Goal: Complete application form: Complete application form

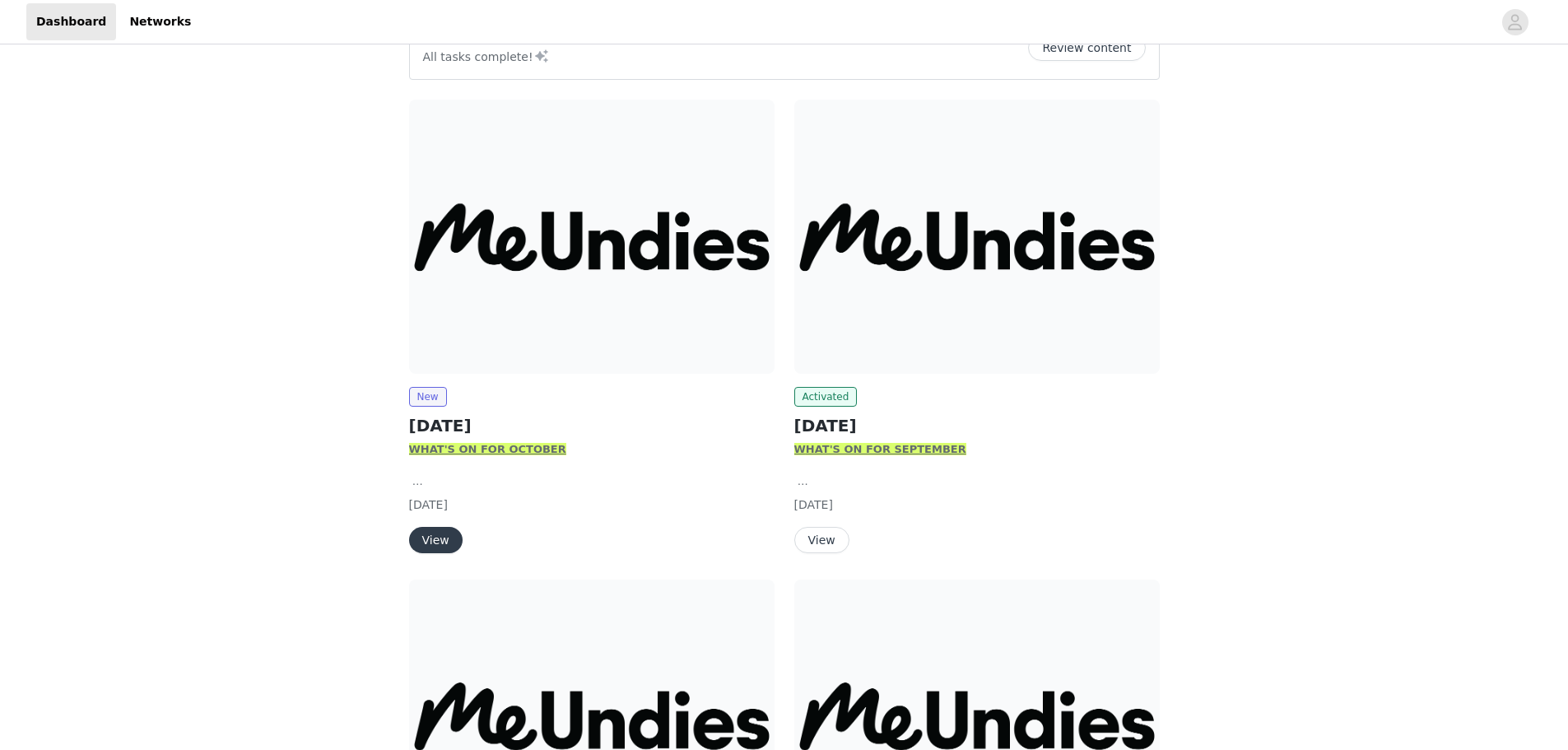
scroll to position [164, 0]
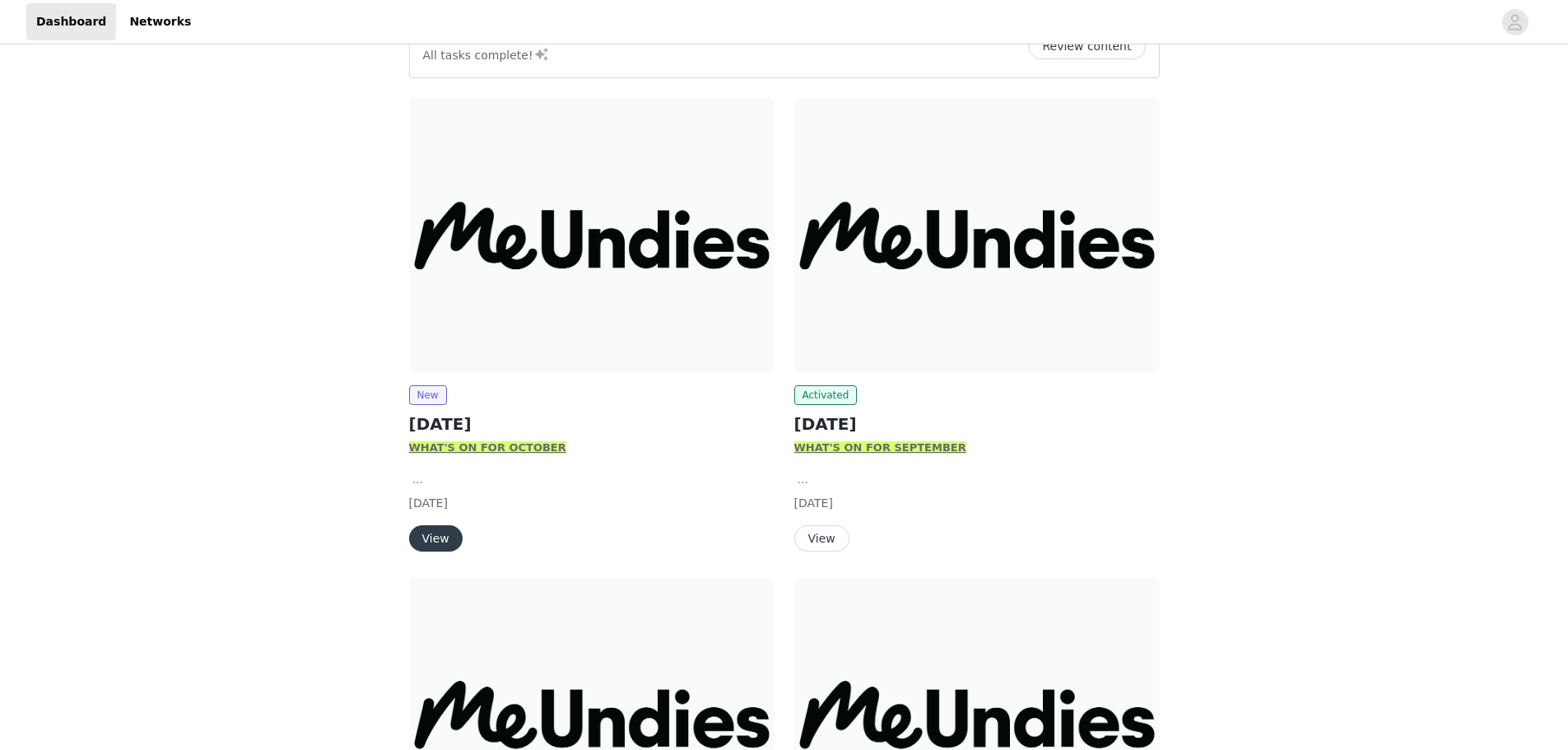
click at [824, 546] on button "View" at bounding box center [822, 538] width 55 height 27
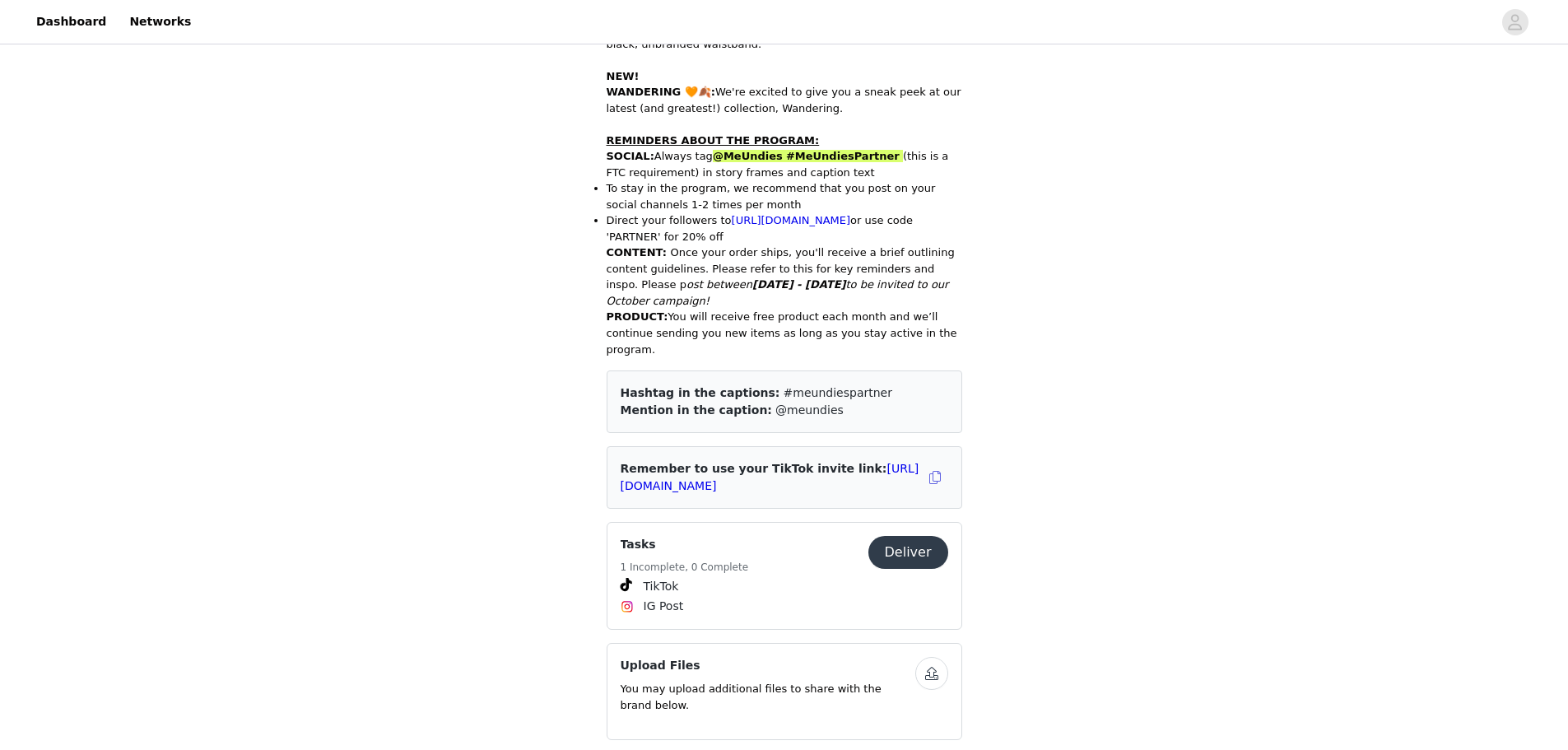
scroll to position [823, 0]
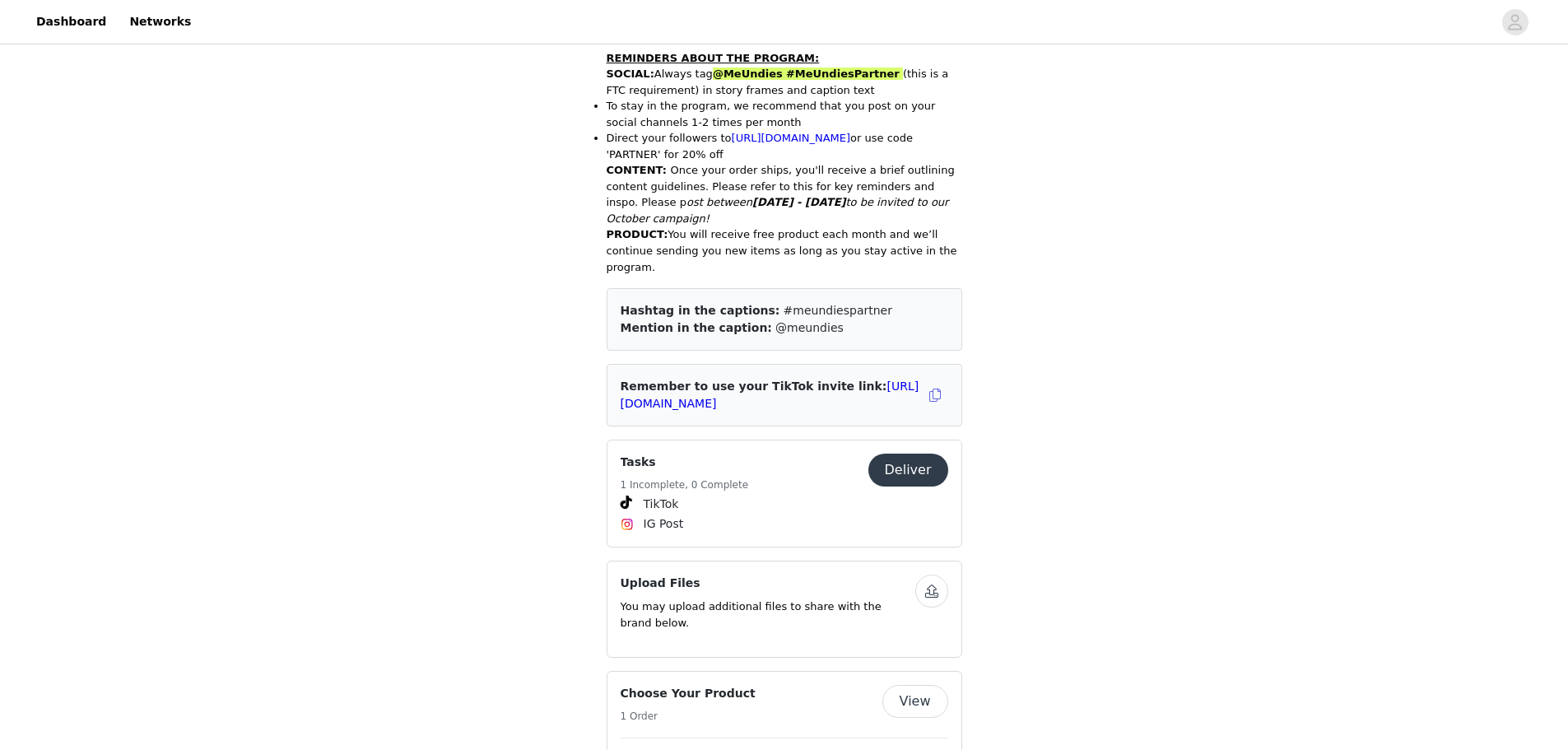
click at [920, 453] on button "Deliver" at bounding box center [908, 470] width 80 height 33
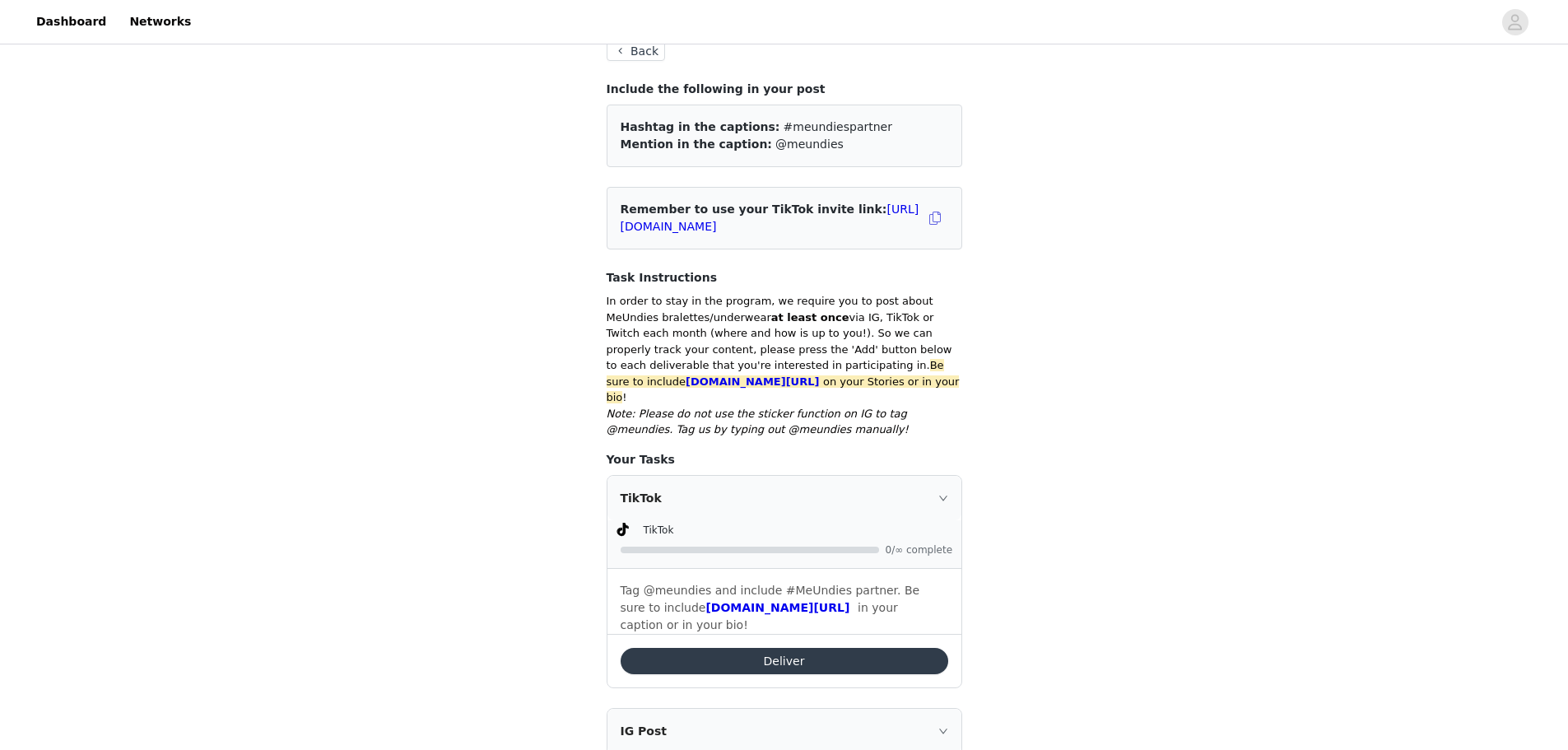
scroll to position [247, 0]
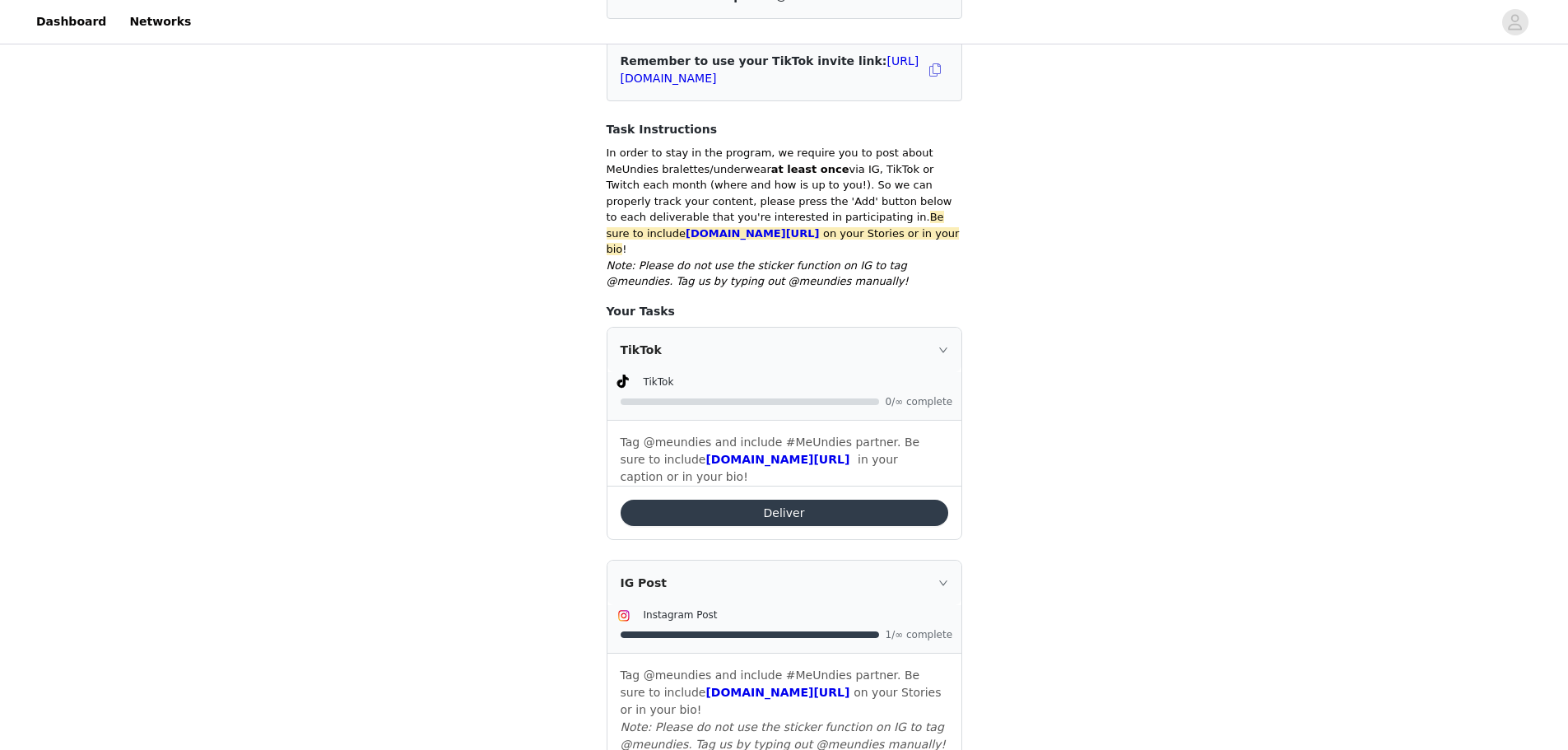
click at [819, 499] on button "Deliver" at bounding box center [784, 512] width 328 height 27
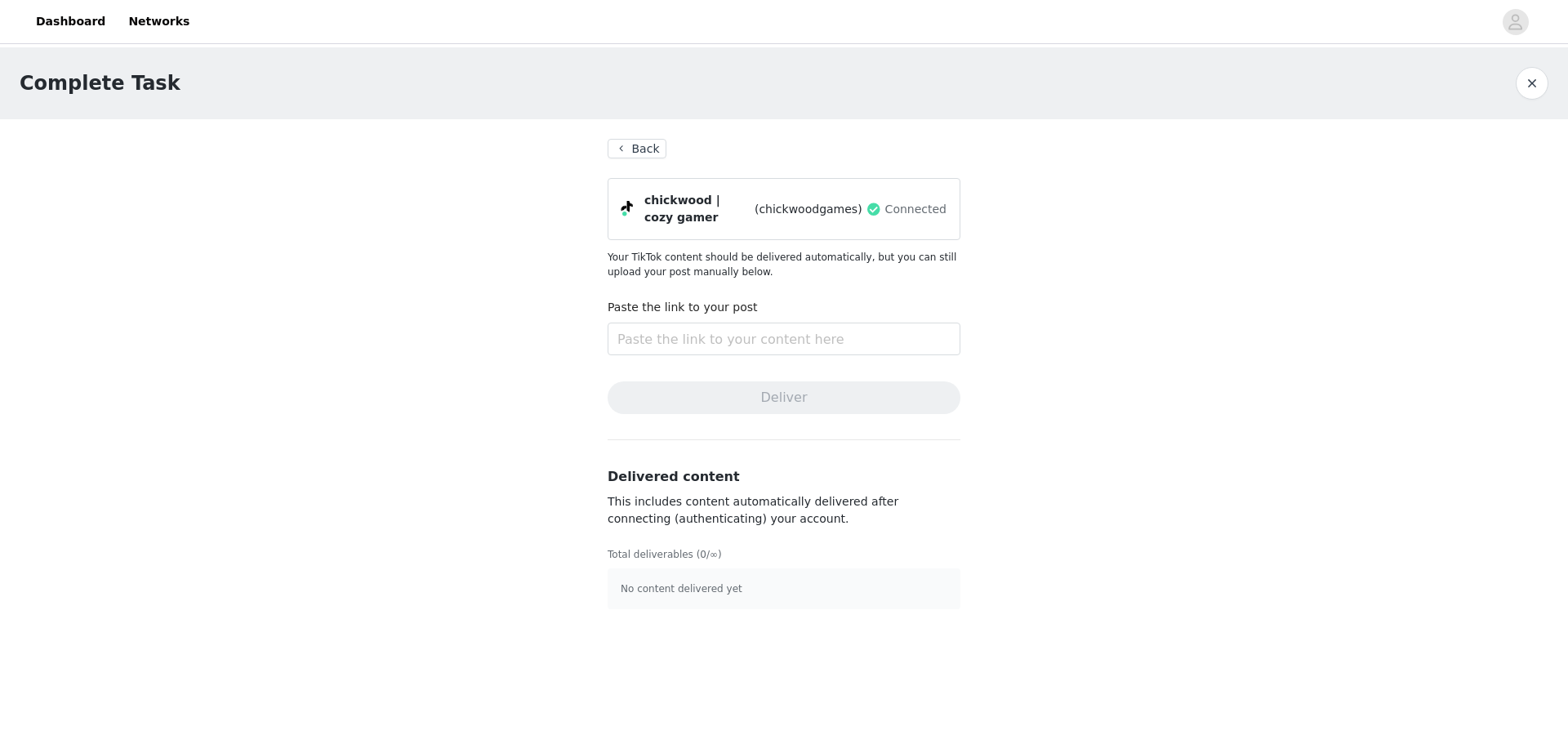
click at [624, 156] on button "Back" at bounding box center [637, 148] width 59 height 19
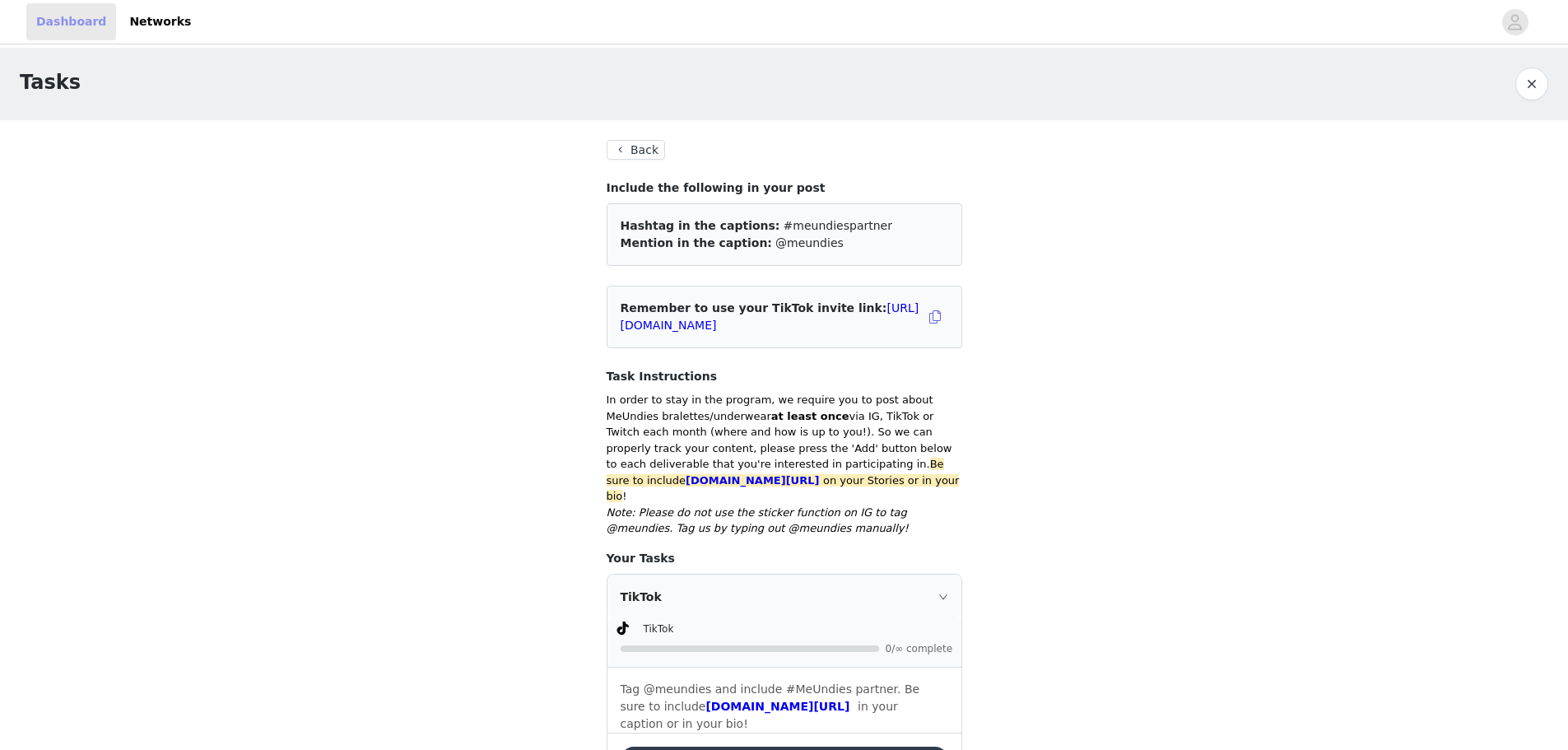
click at [95, 27] on link "Dashboard" at bounding box center [71, 22] width 90 height 37
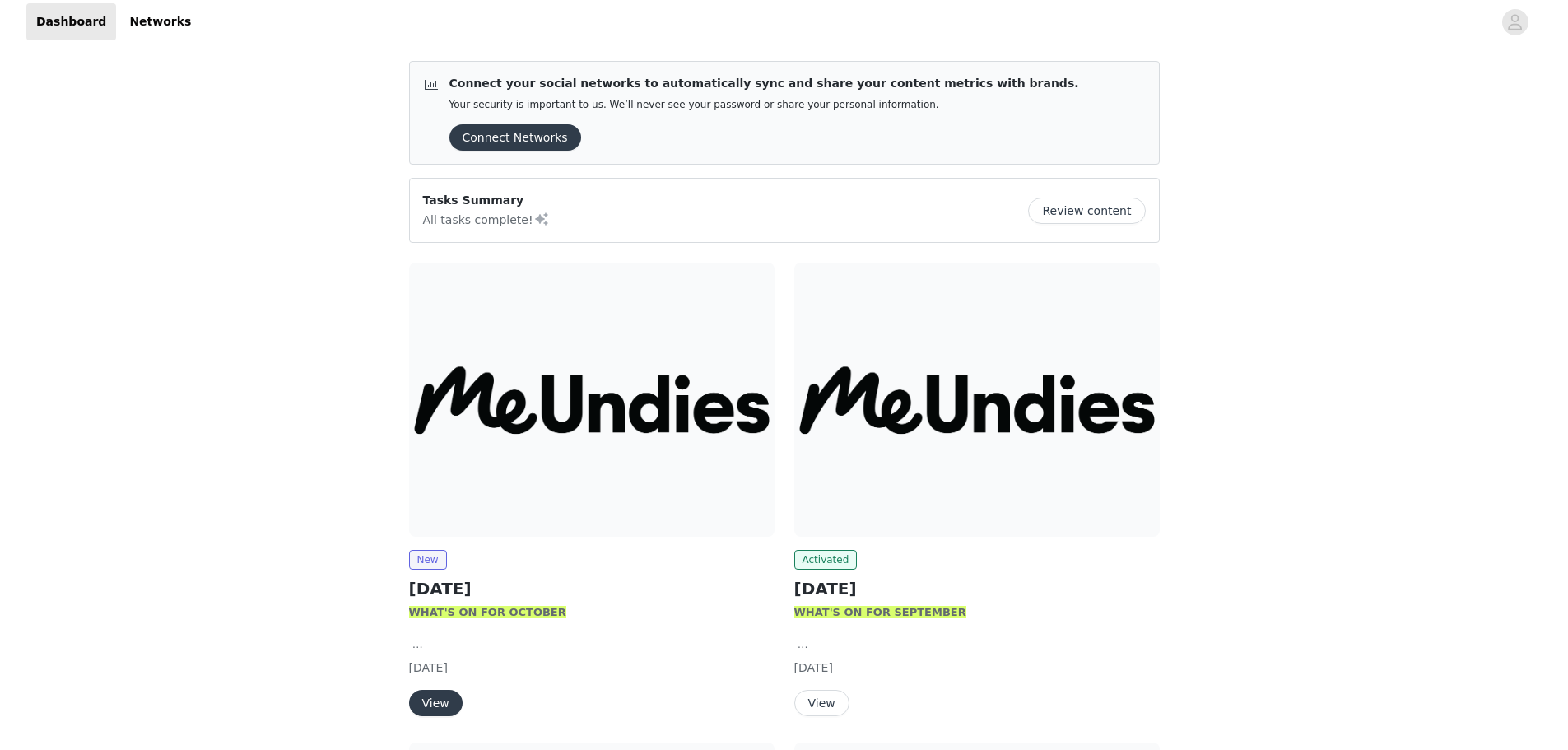
click at [449, 709] on button "View" at bounding box center [436, 702] width 54 height 27
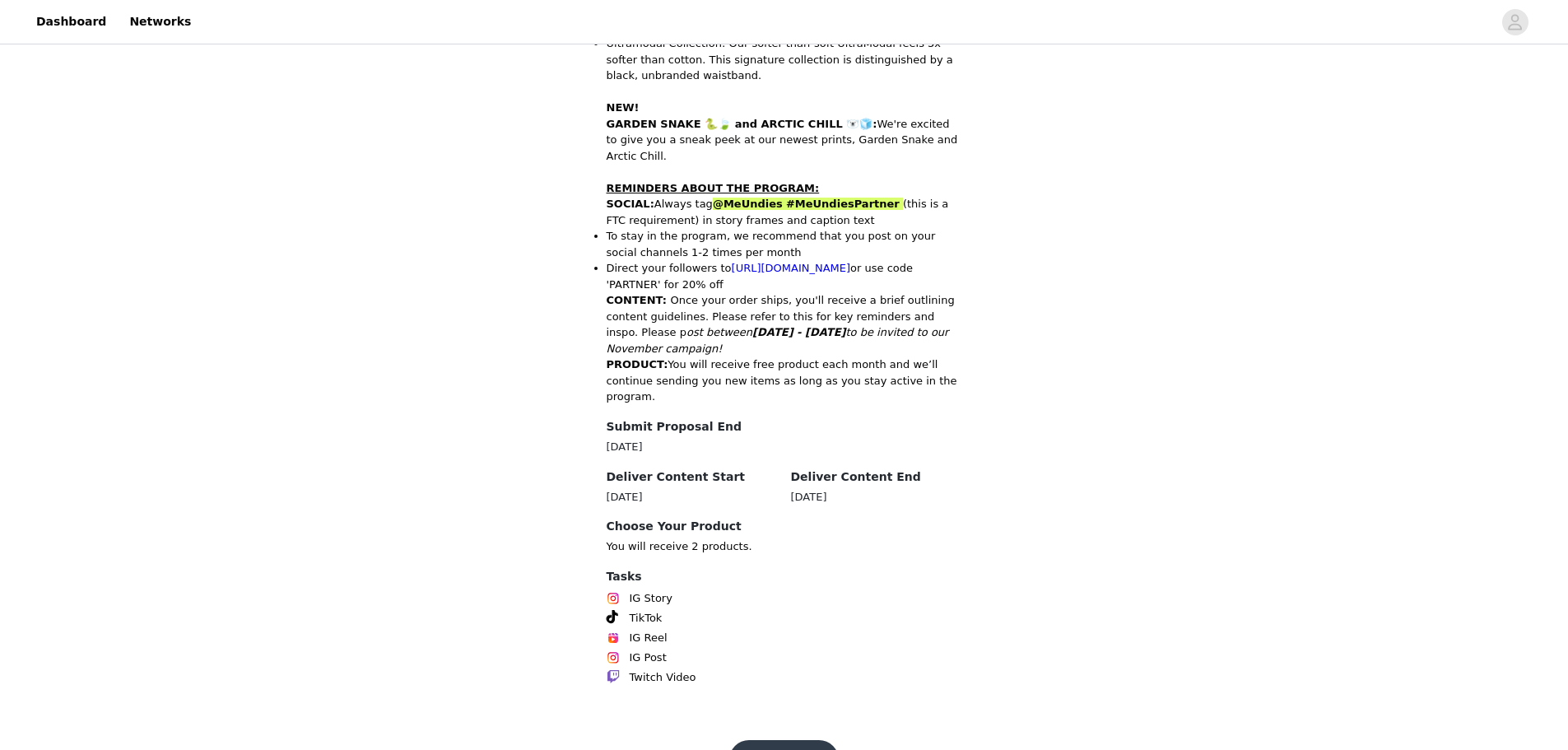
scroll to position [663, 0]
click at [784, 739] on button "Get Started" at bounding box center [784, 758] width 110 height 40
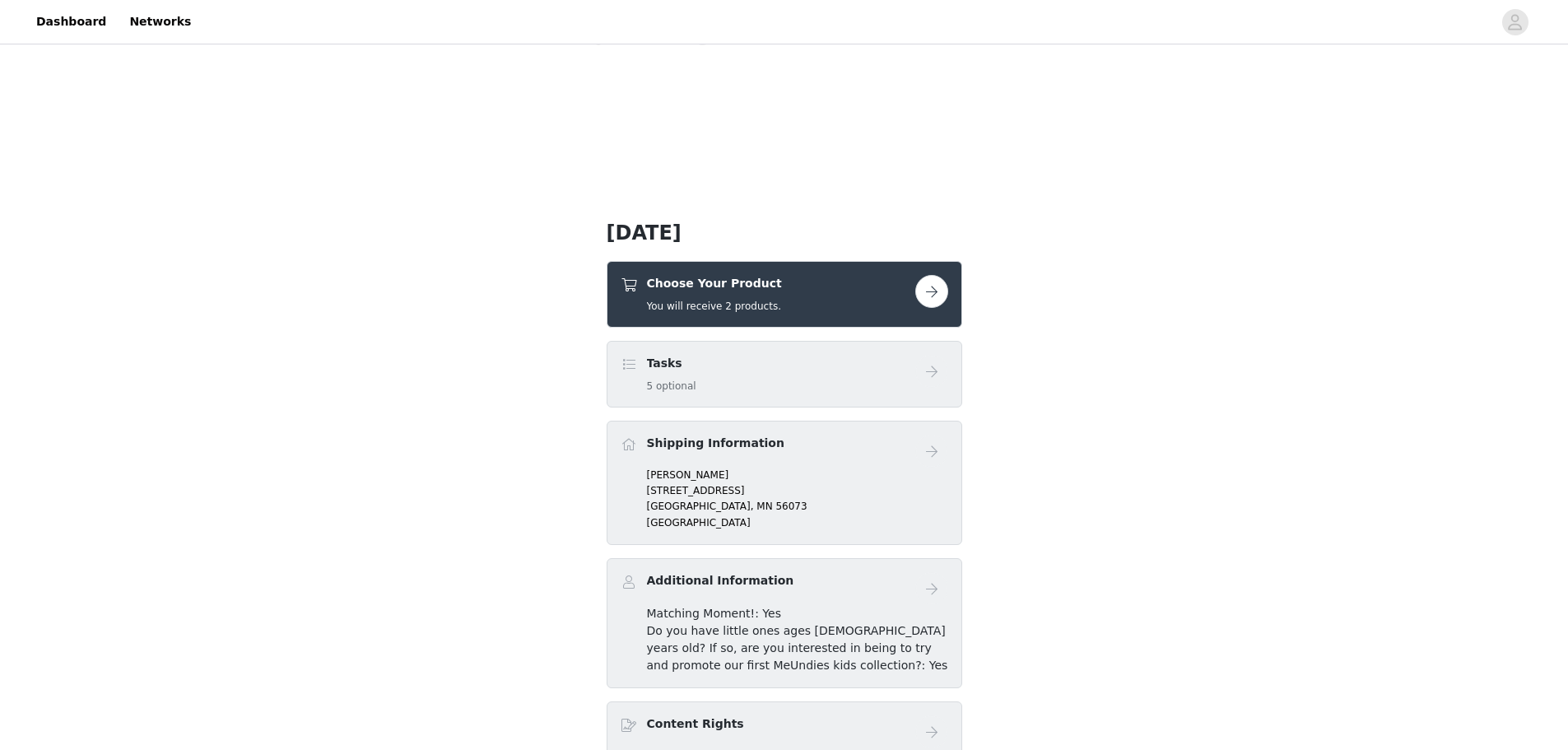
scroll to position [247, 0]
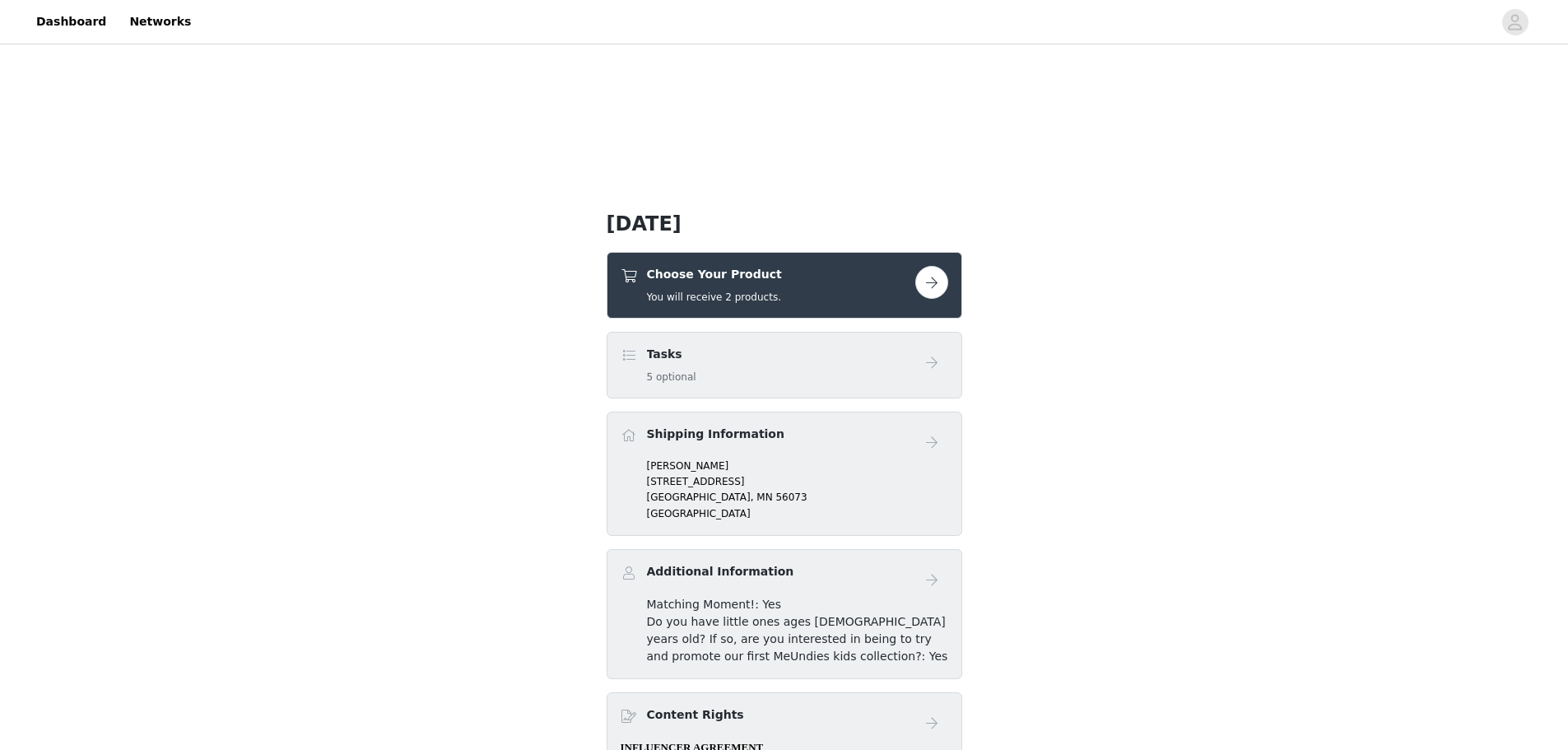
click at [932, 288] on button "button" at bounding box center [932, 282] width 33 height 33
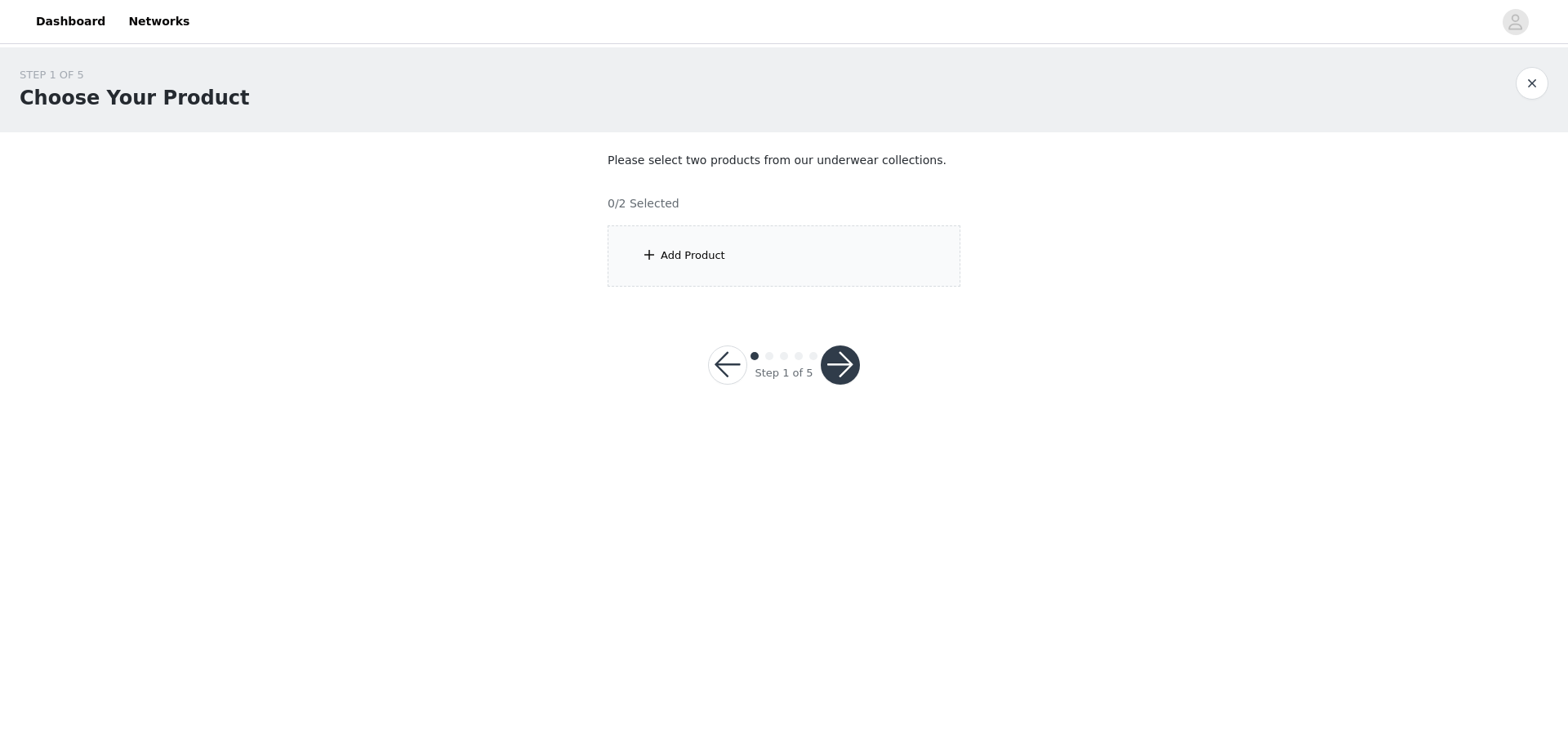
click at [730, 271] on div "Add Product" at bounding box center [784, 255] width 352 height 61
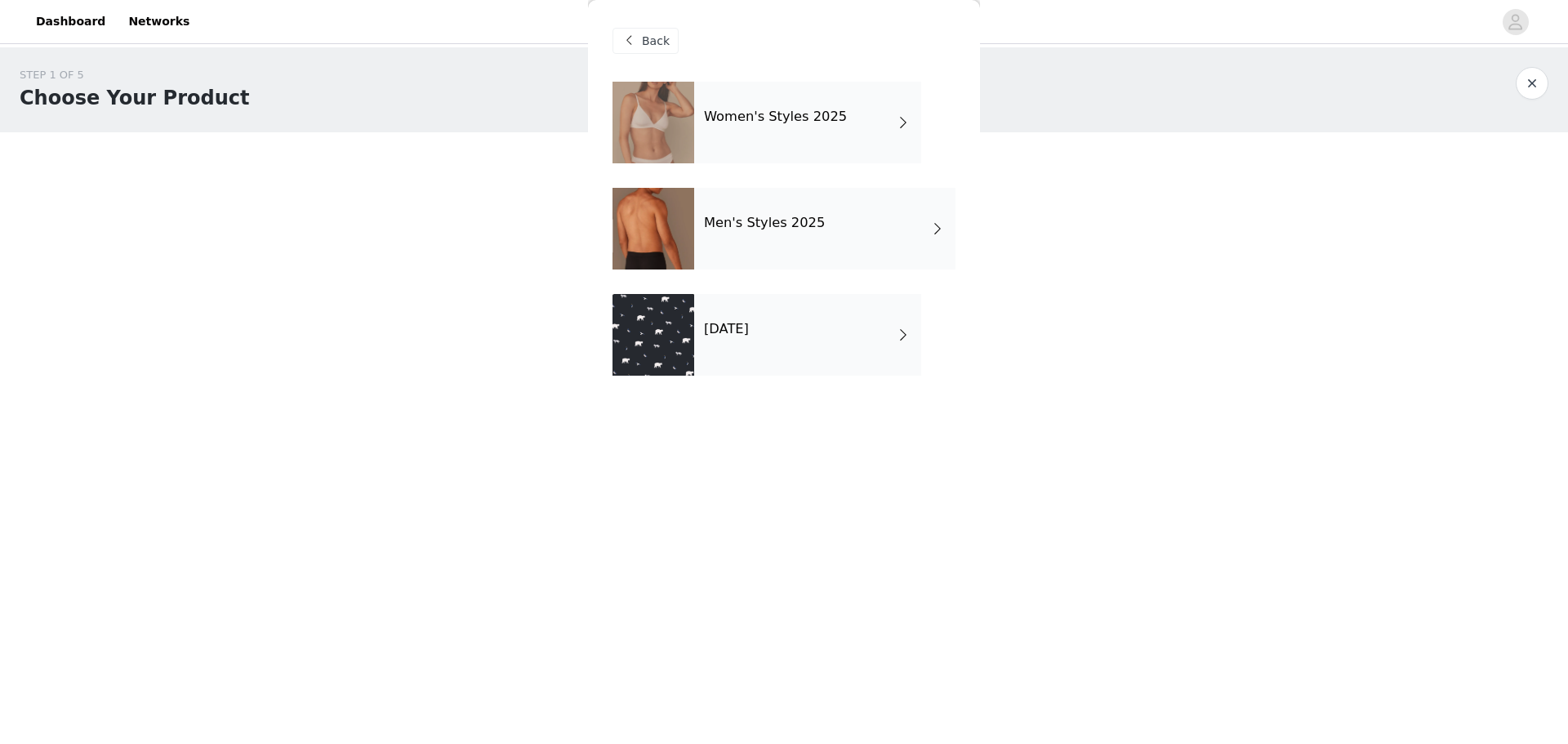
click at [748, 348] on div "[DATE]" at bounding box center [807, 334] width 227 height 81
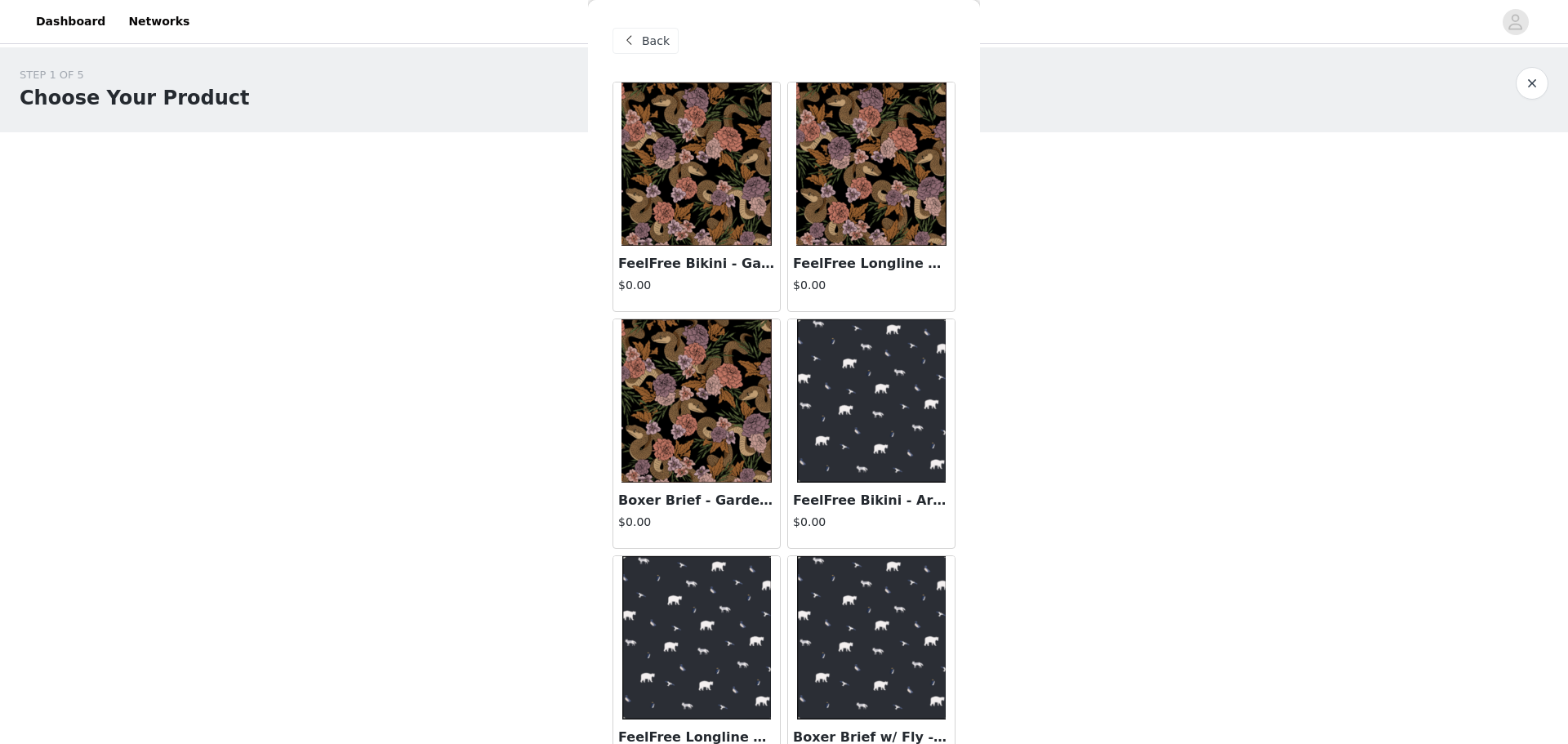
click at [829, 192] on img at bounding box center [871, 164] width 150 height 163
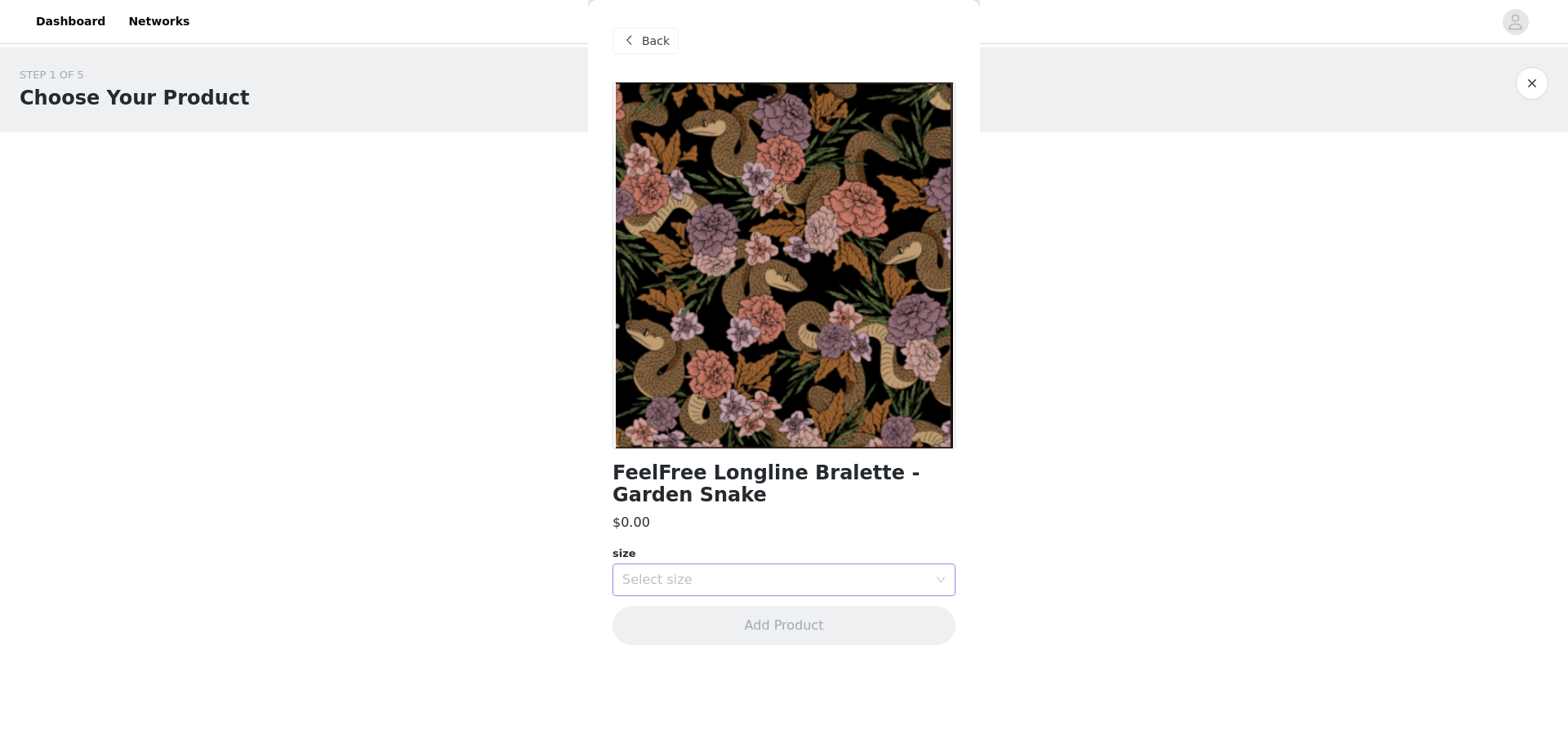
click at [756, 578] on div "Select size" at bounding box center [775, 579] width 306 height 16
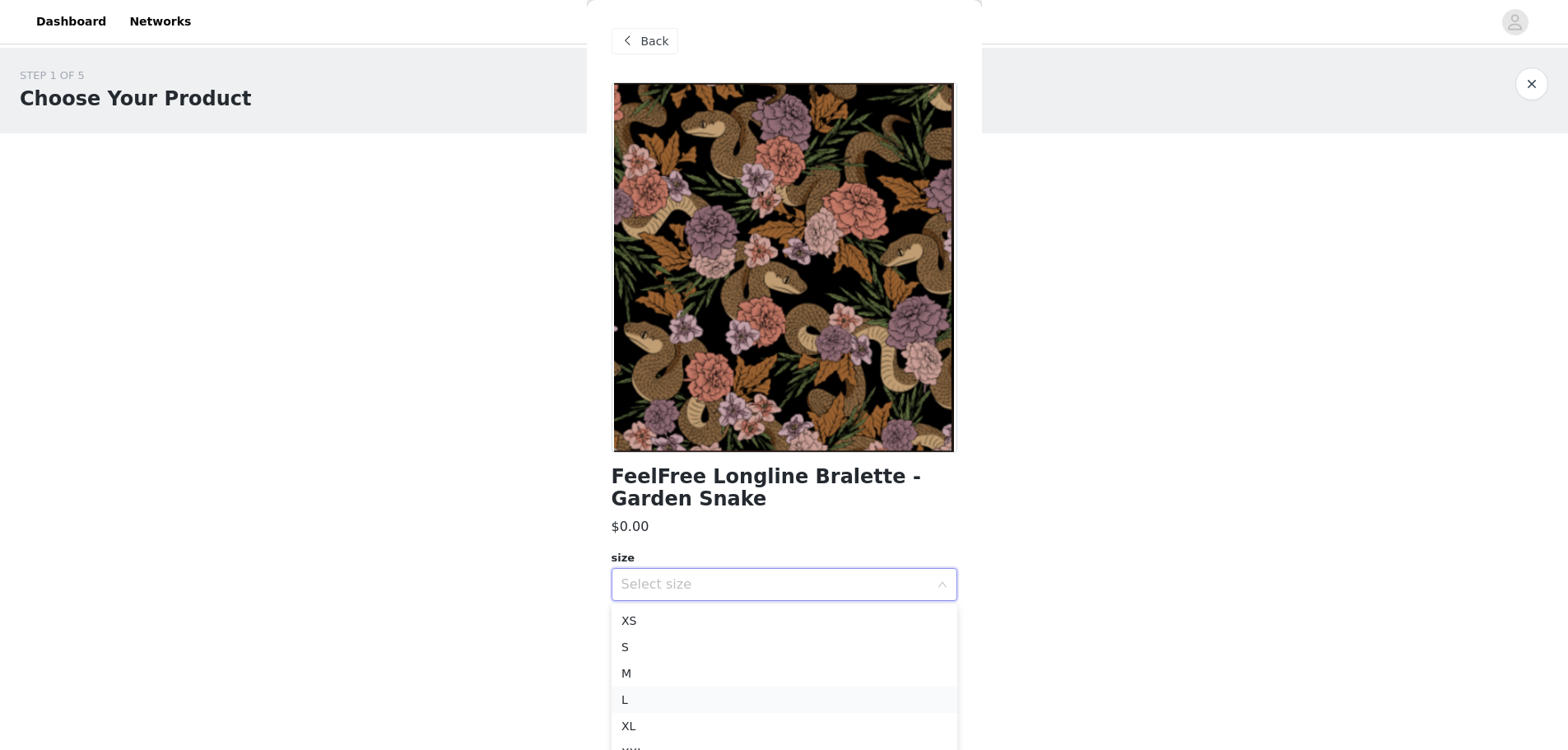
click at [679, 692] on li "L" at bounding box center [784, 699] width 346 height 27
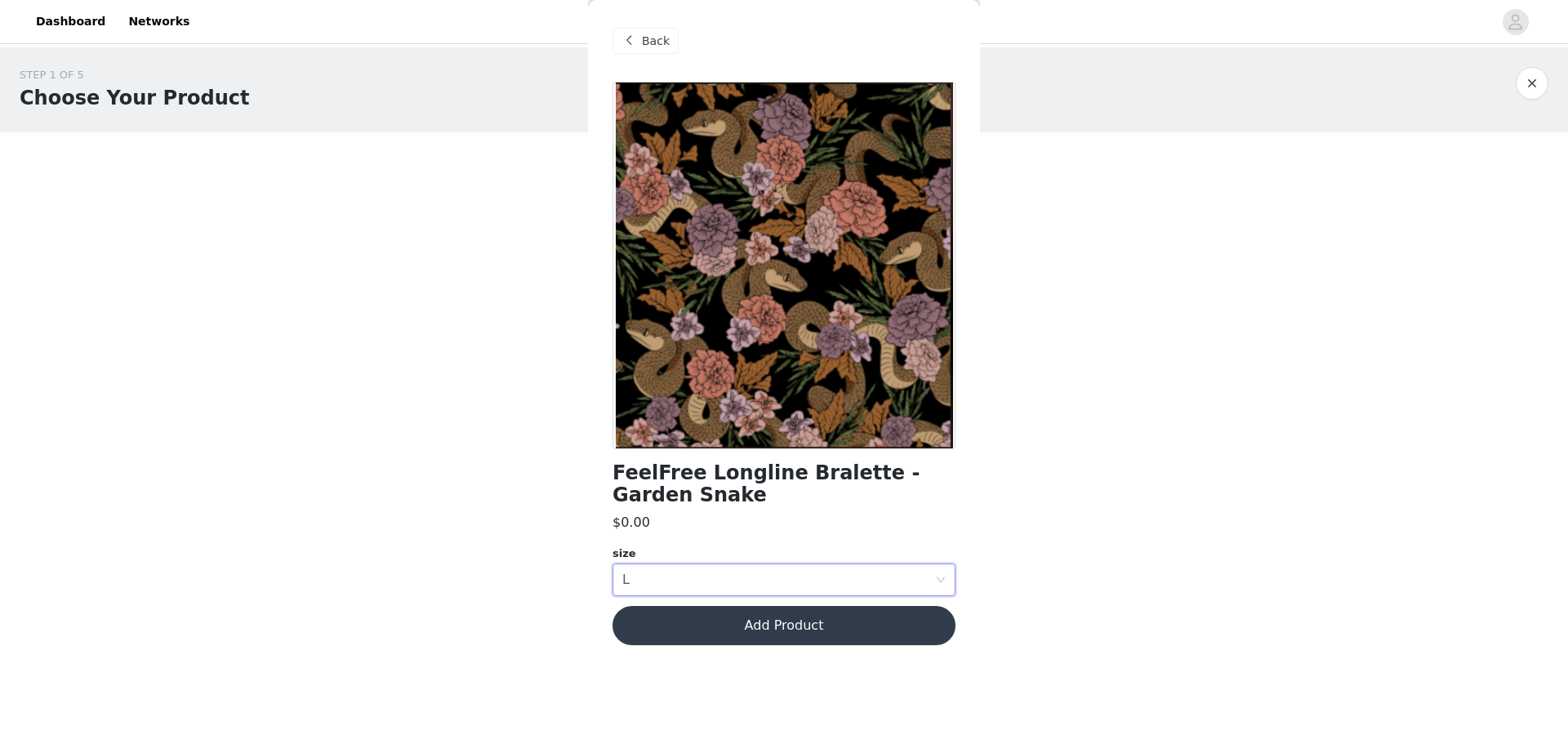
click at [755, 626] on button "Add Product" at bounding box center [784, 625] width 343 height 39
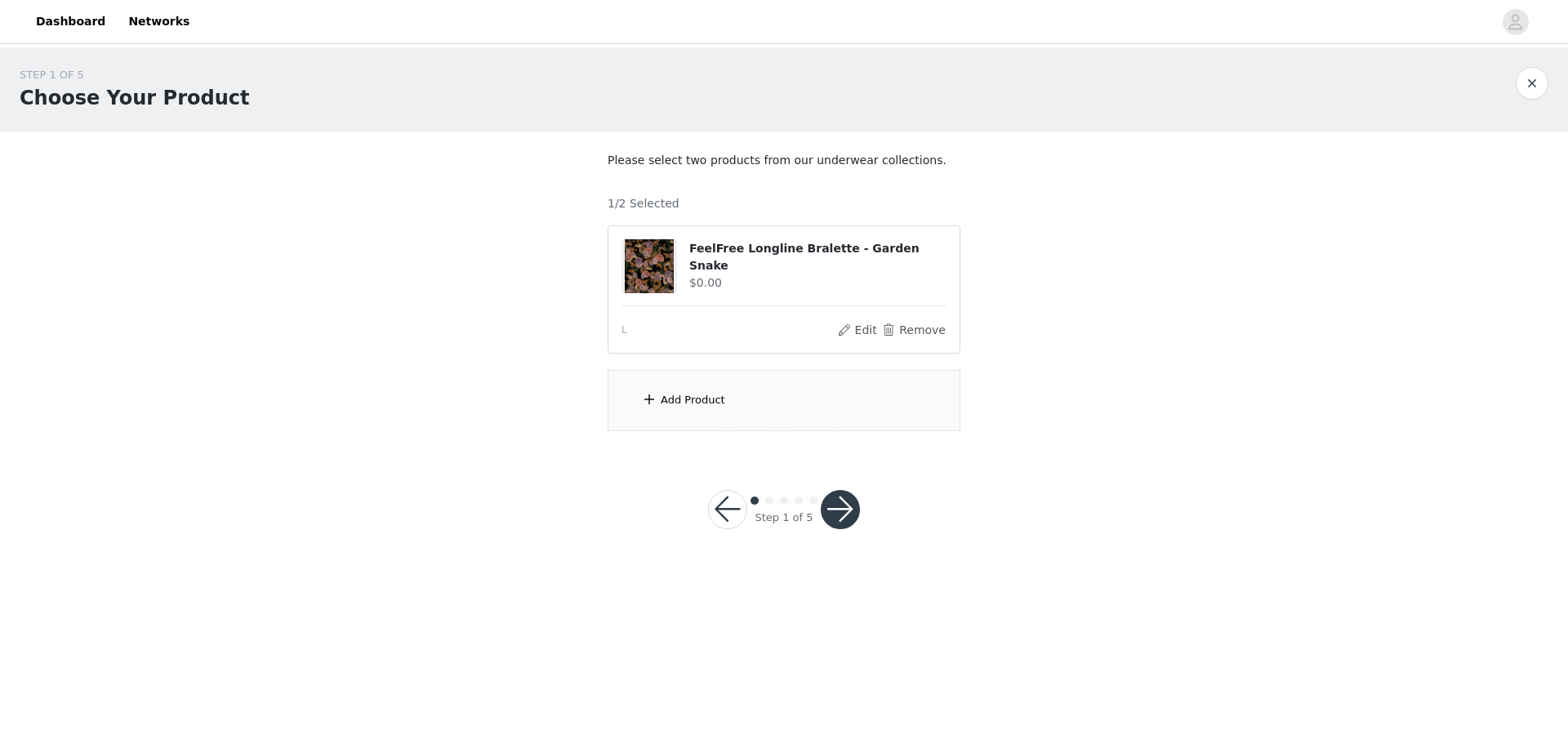
click at [685, 406] on div "Add Product" at bounding box center [693, 400] width 64 height 16
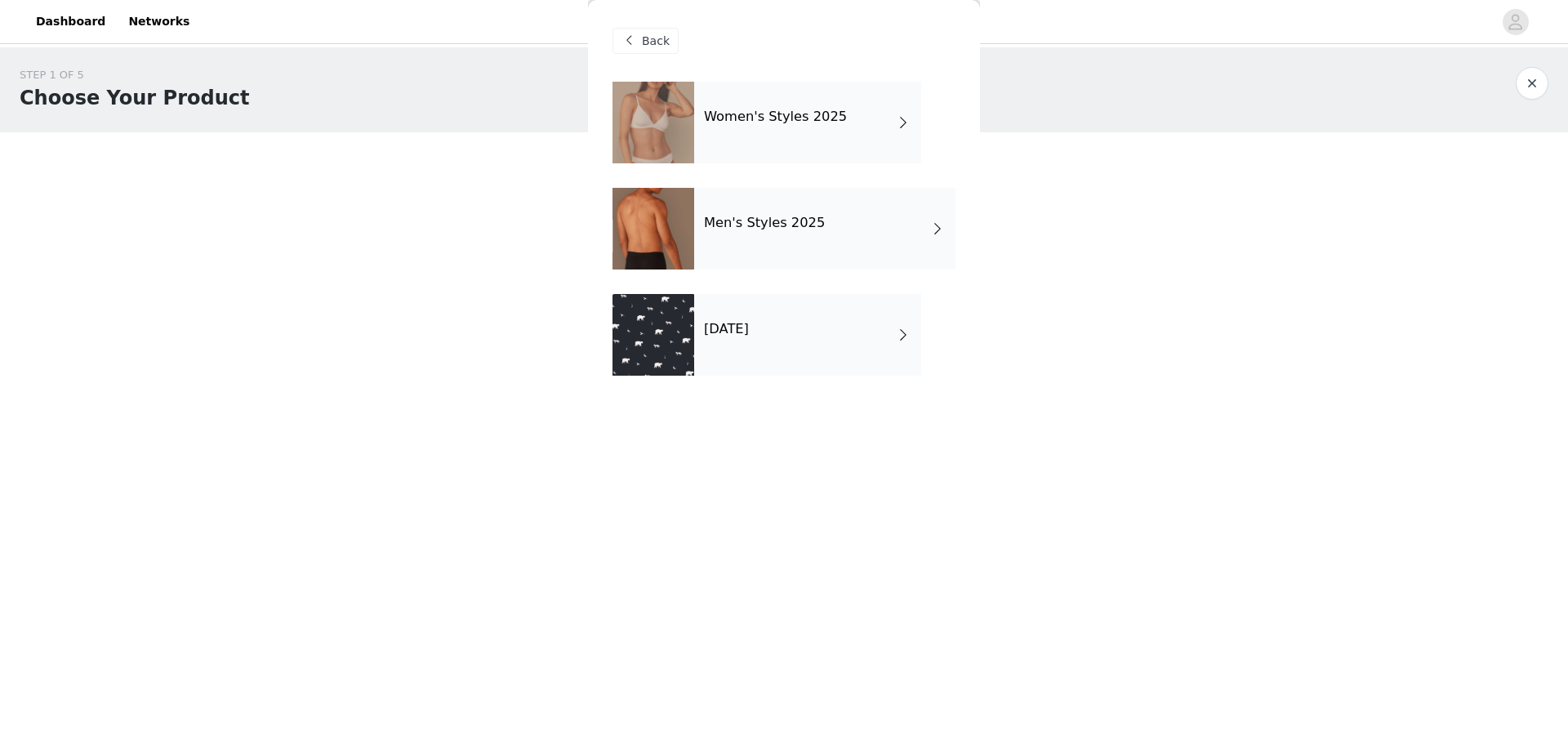
click at [728, 288] on div "Women's Styles 2025 Men's Styles 2025 October 2025" at bounding box center [784, 241] width 343 height 318
click at [736, 334] on h4 "[DATE]" at bounding box center [726, 329] width 45 height 15
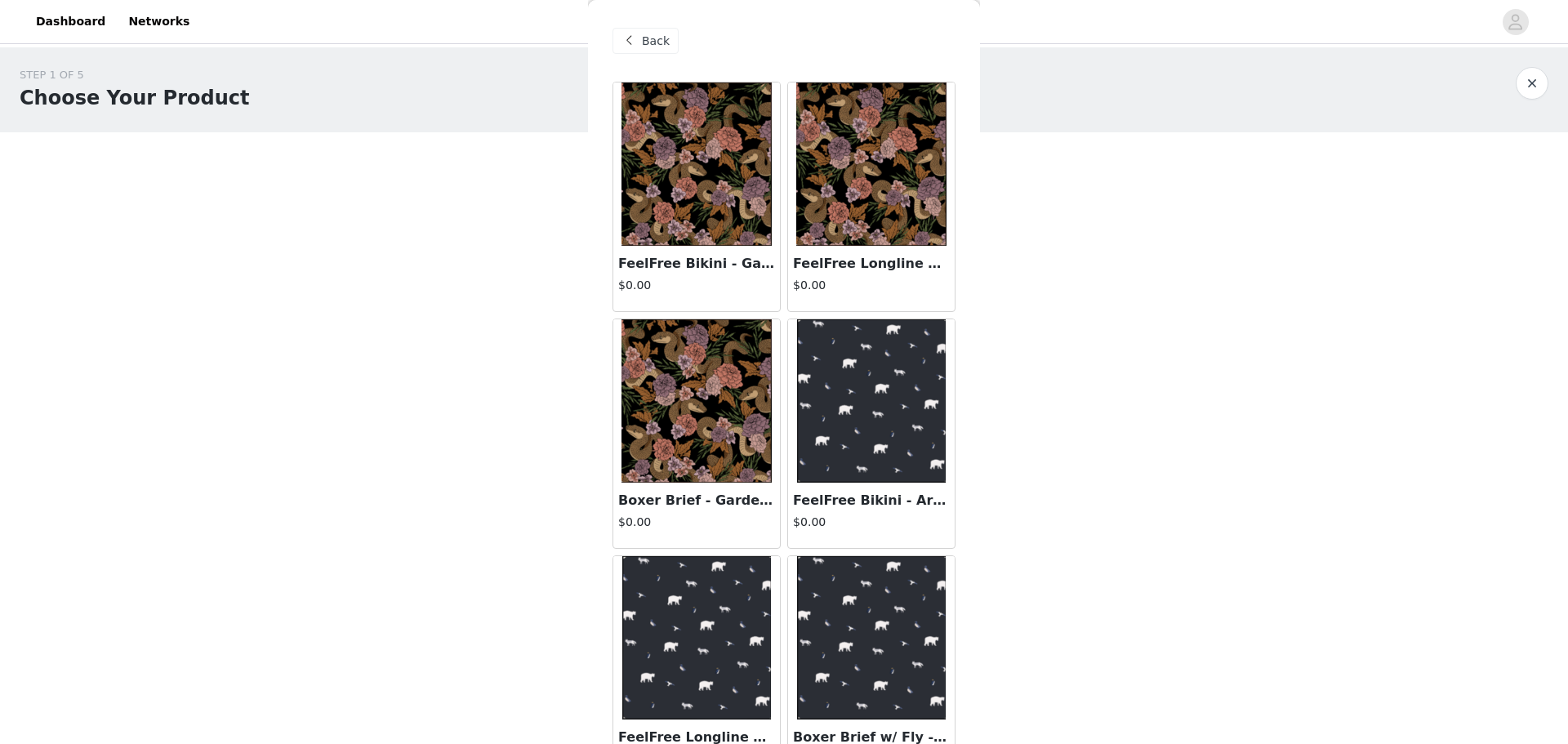
click at [649, 190] on img at bounding box center [697, 164] width 150 height 163
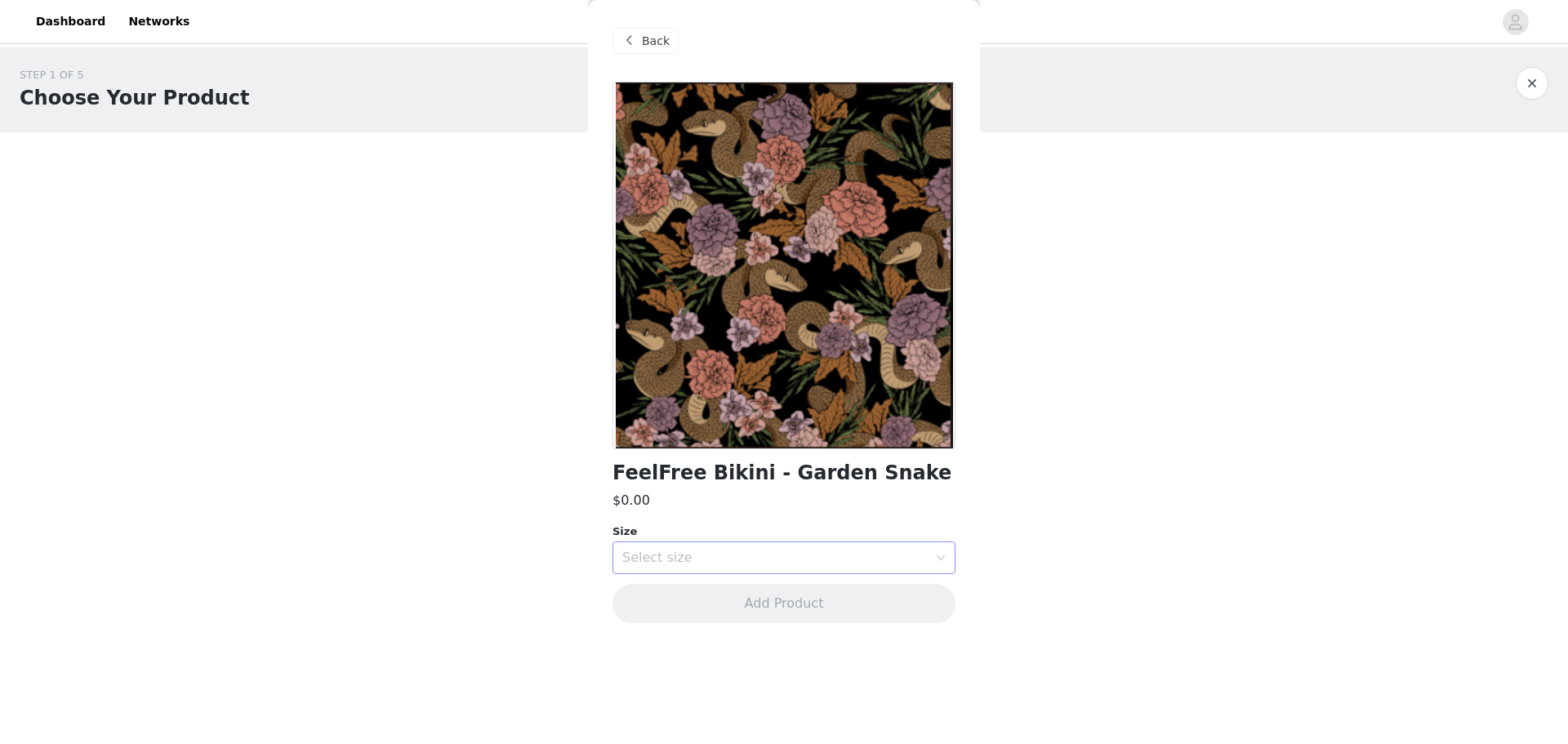
click at [790, 555] on div "Select size" at bounding box center [775, 557] width 306 height 16
click at [649, 668] on li "l" at bounding box center [784, 672] width 343 height 27
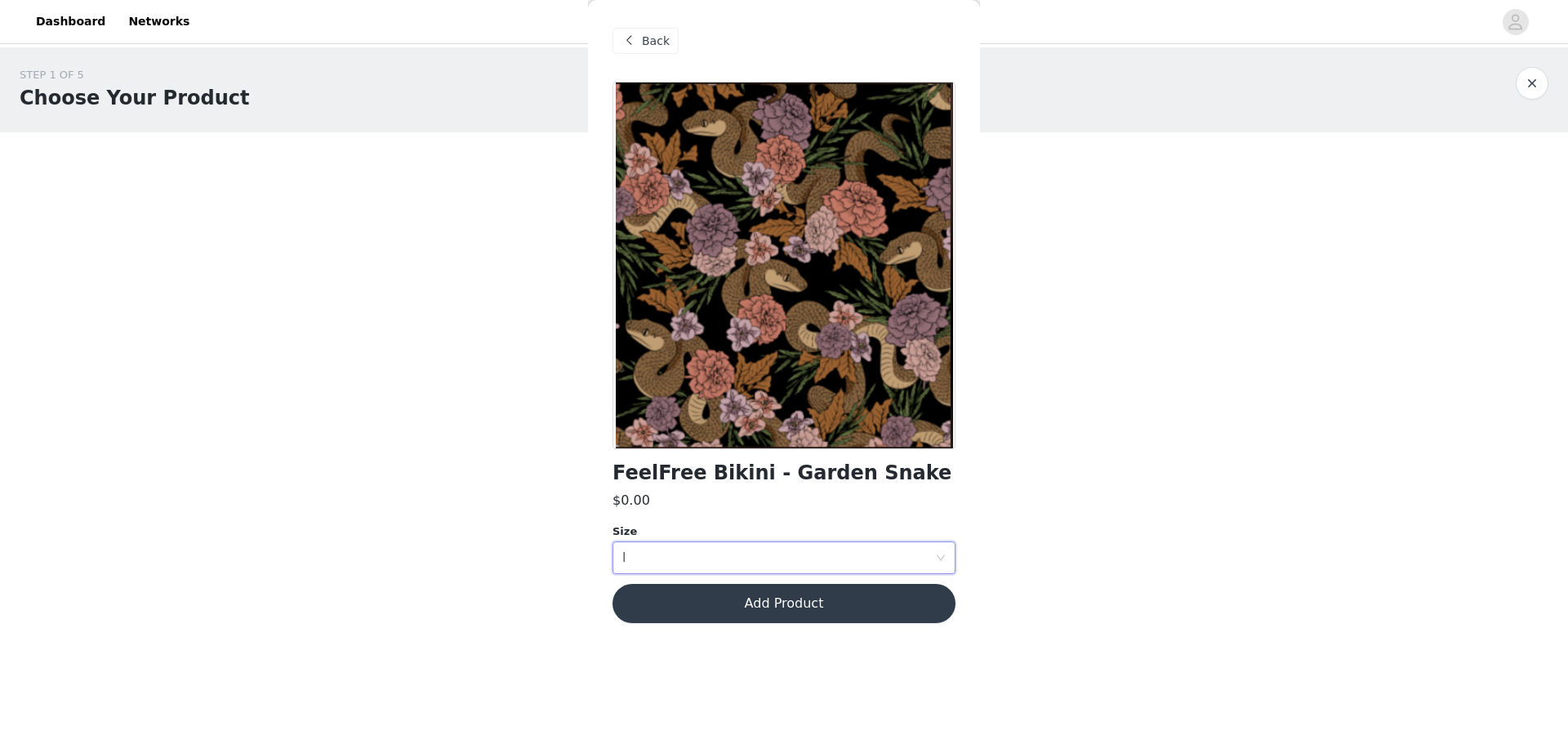
click at [761, 607] on button "Add Product" at bounding box center [784, 603] width 343 height 39
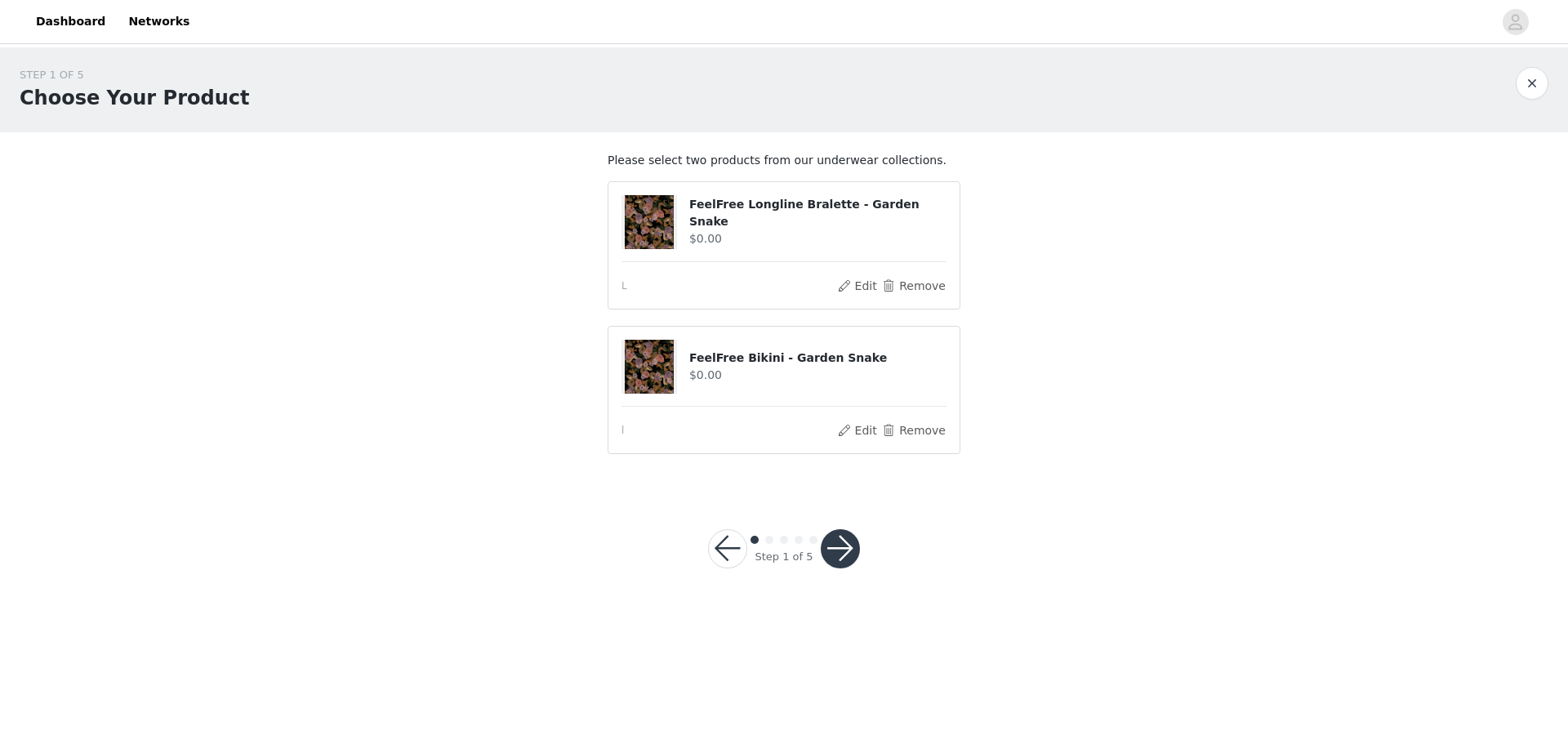
click at [843, 554] on button "button" at bounding box center [839, 548] width 39 height 39
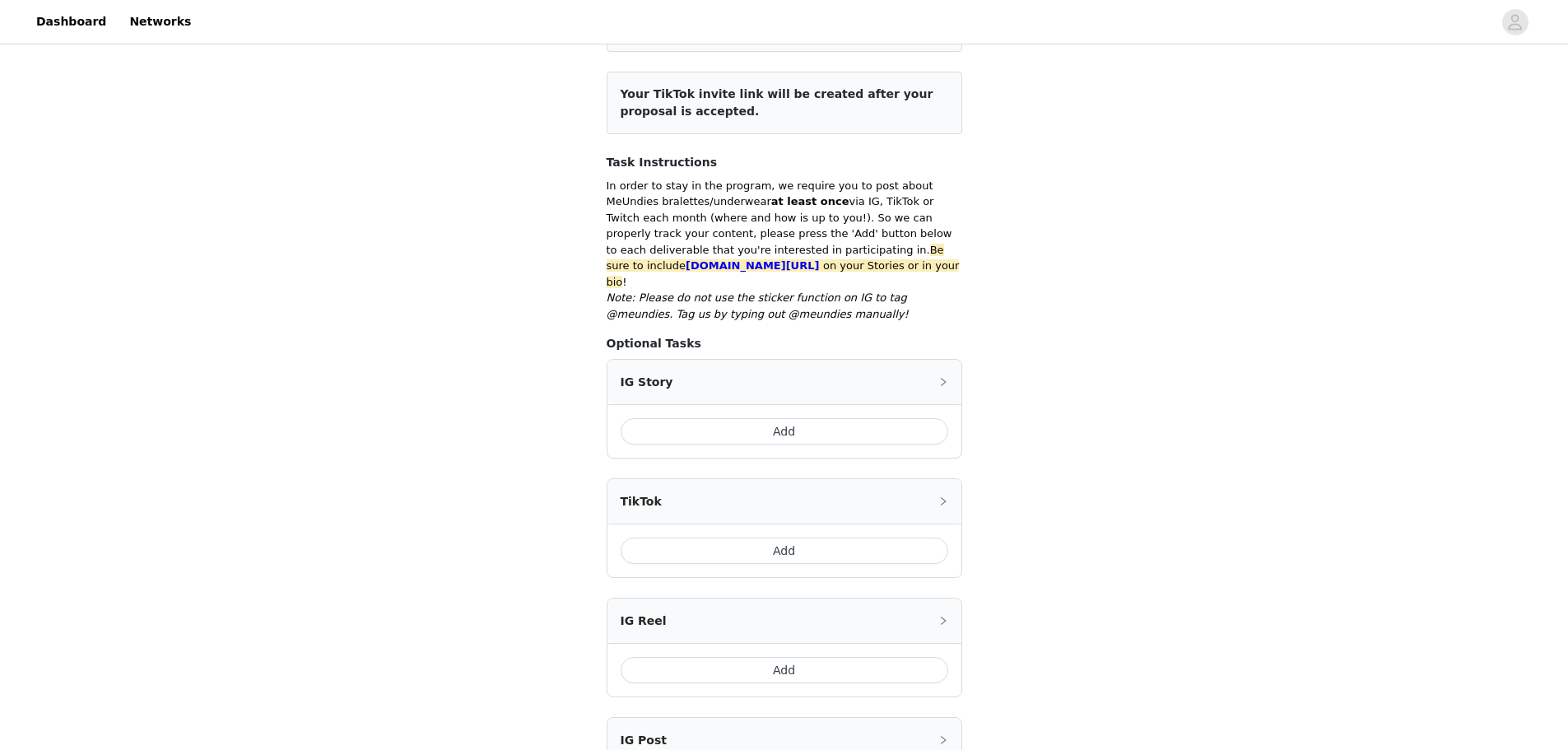
scroll to position [247, 0]
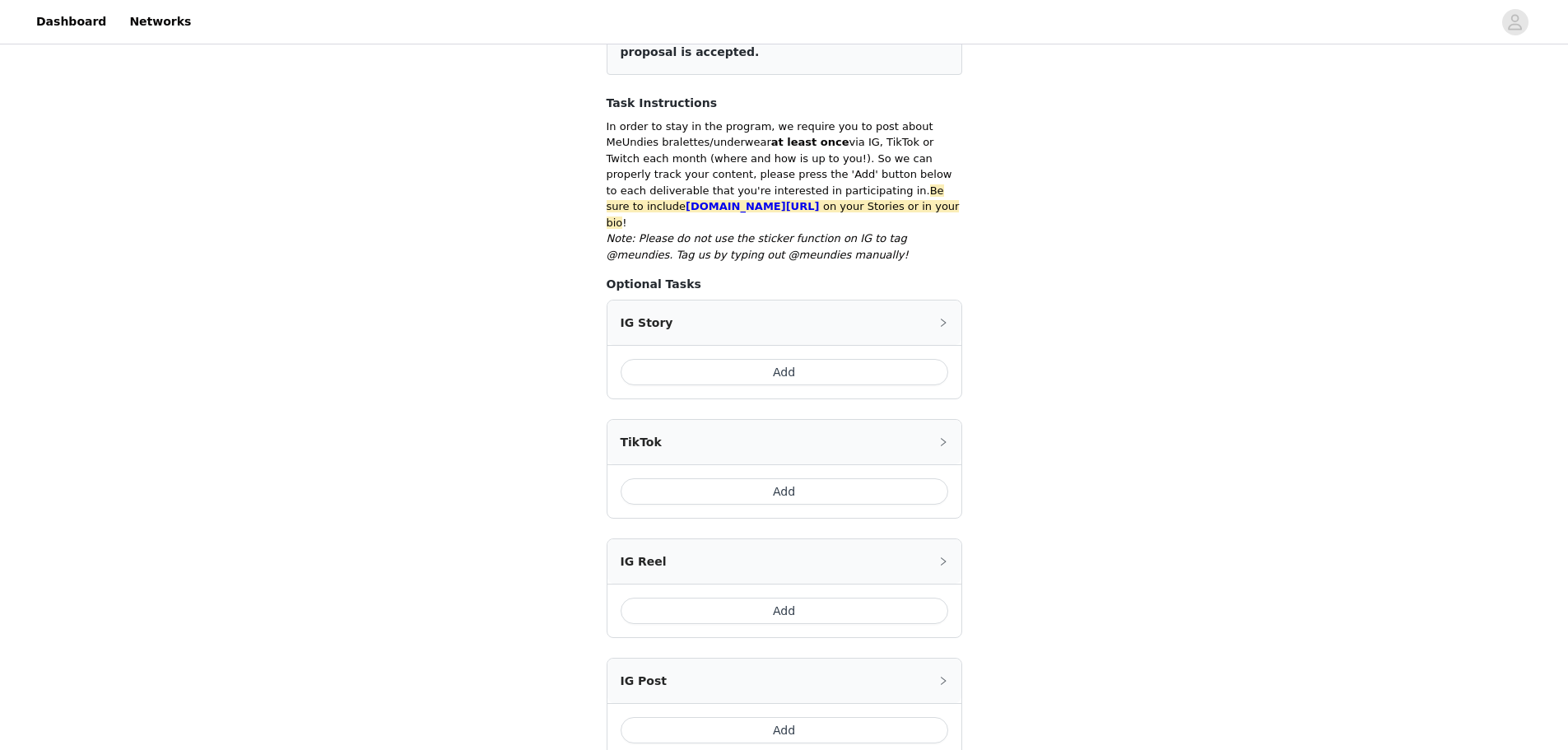
click at [766, 478] on button "Add" at bounding box center [784, 491] width 328 height 27
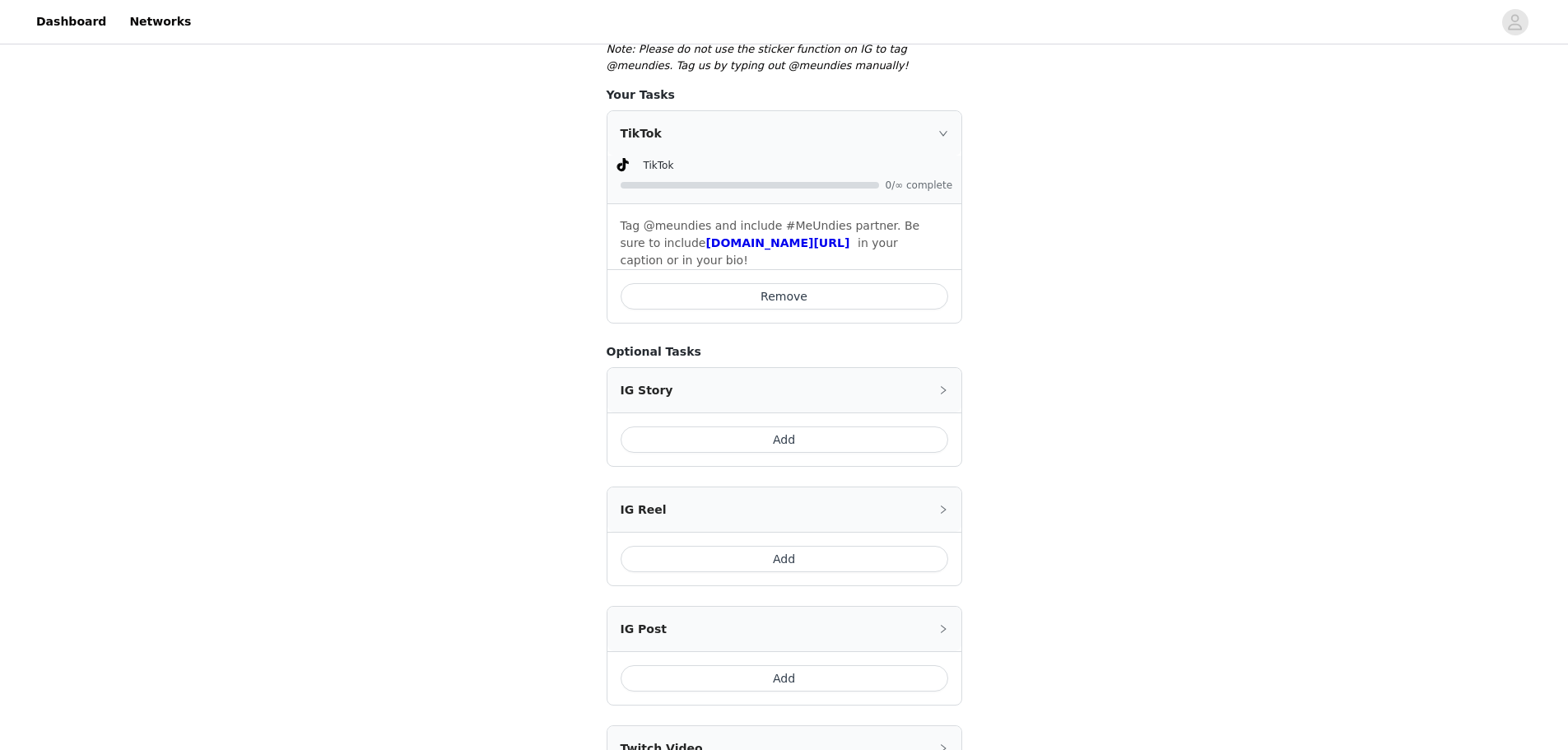
scroll to position [576, 0]
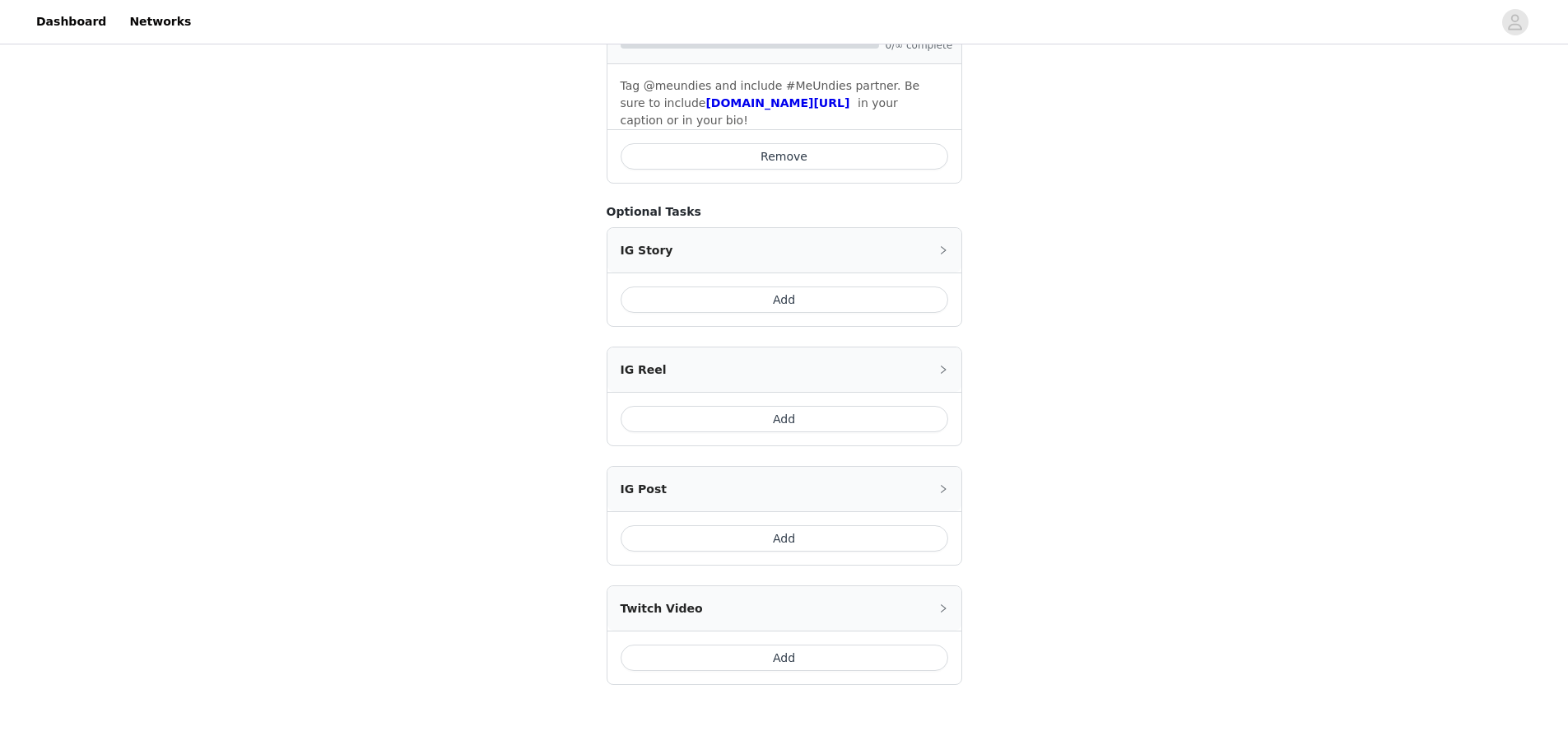
click at [768, 530] on button "Add" at bounding box center [784, 538] width 328 height 27
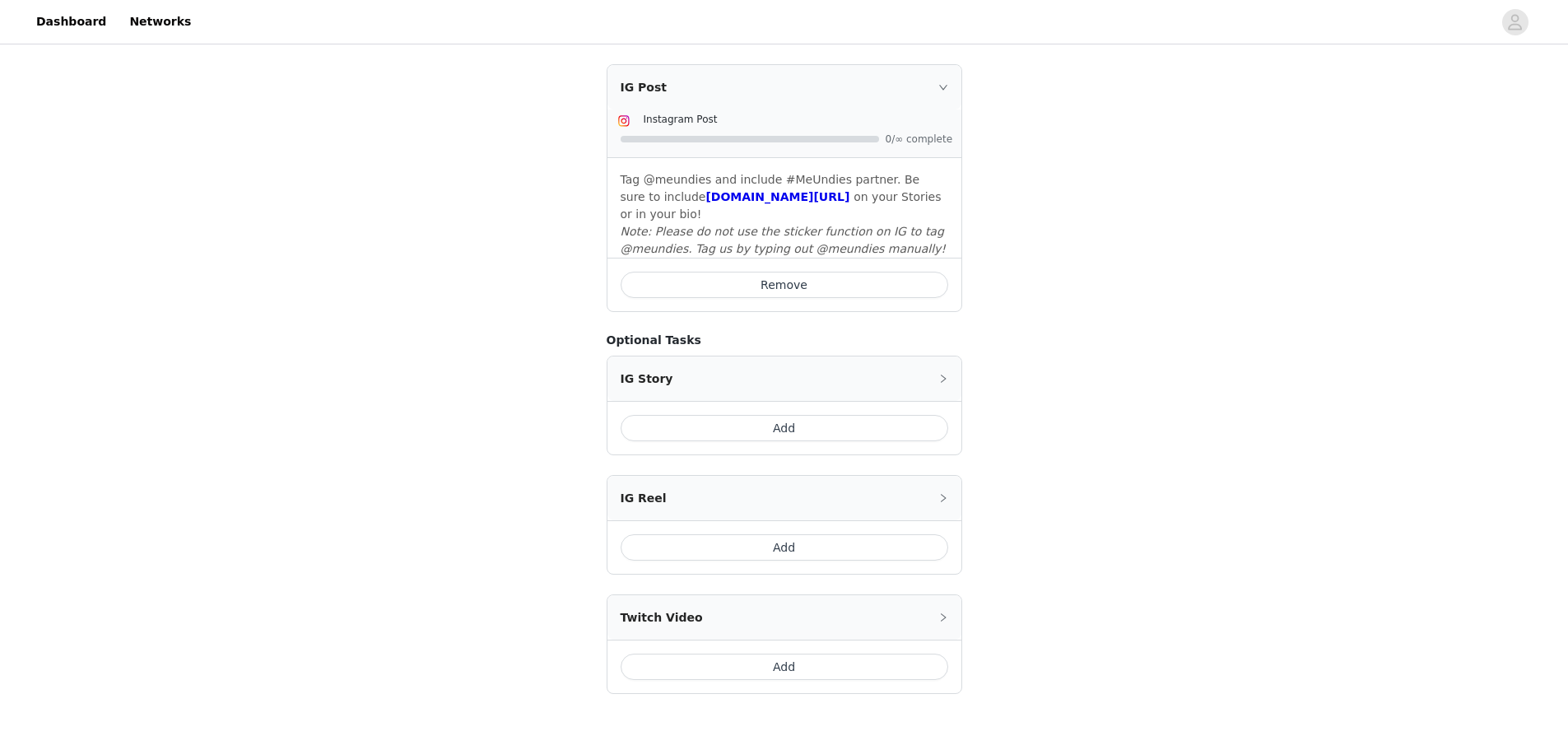
scroll to position [802, 0]
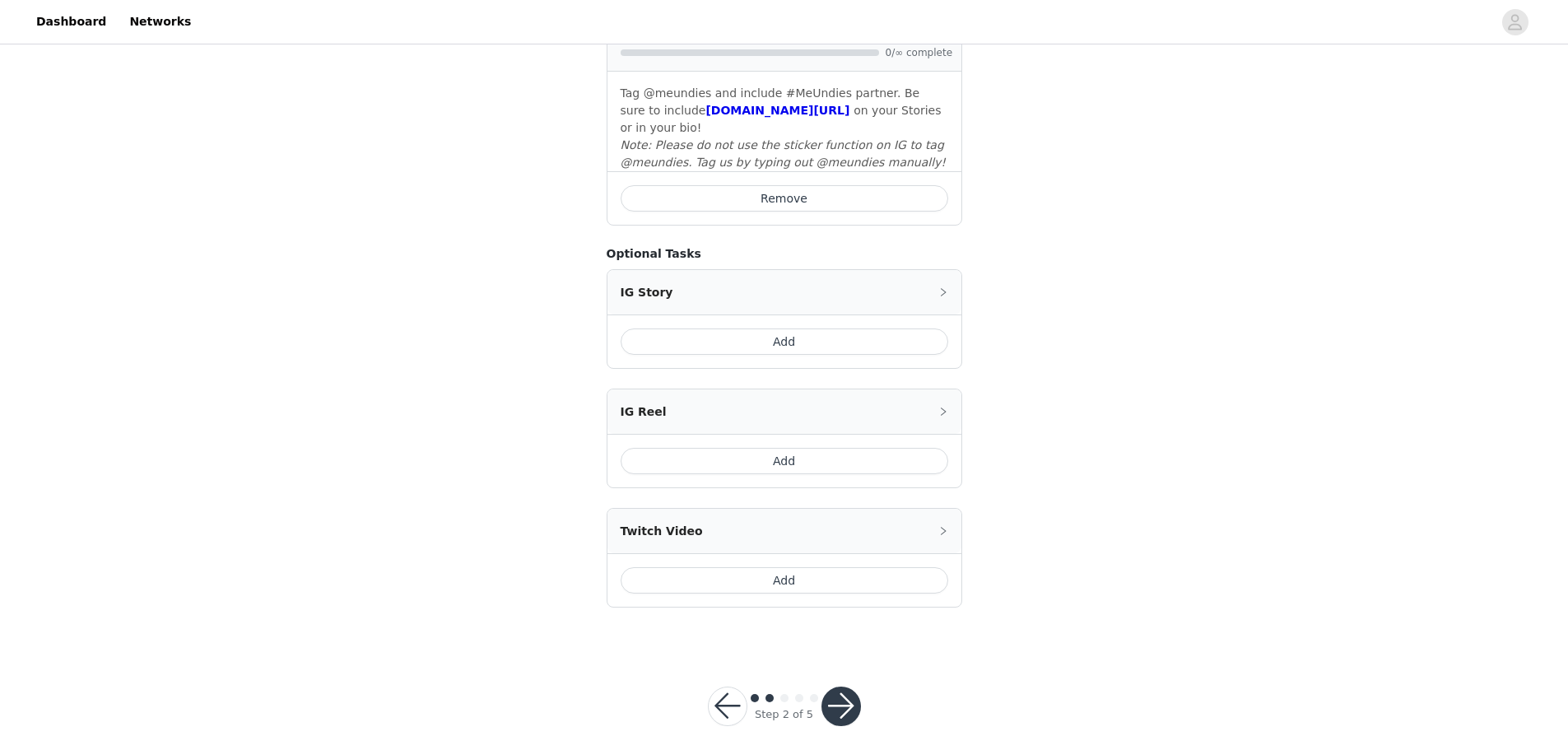
click at [837, 696] on button "button" at bounding box center [841, 706] width 40 height 40
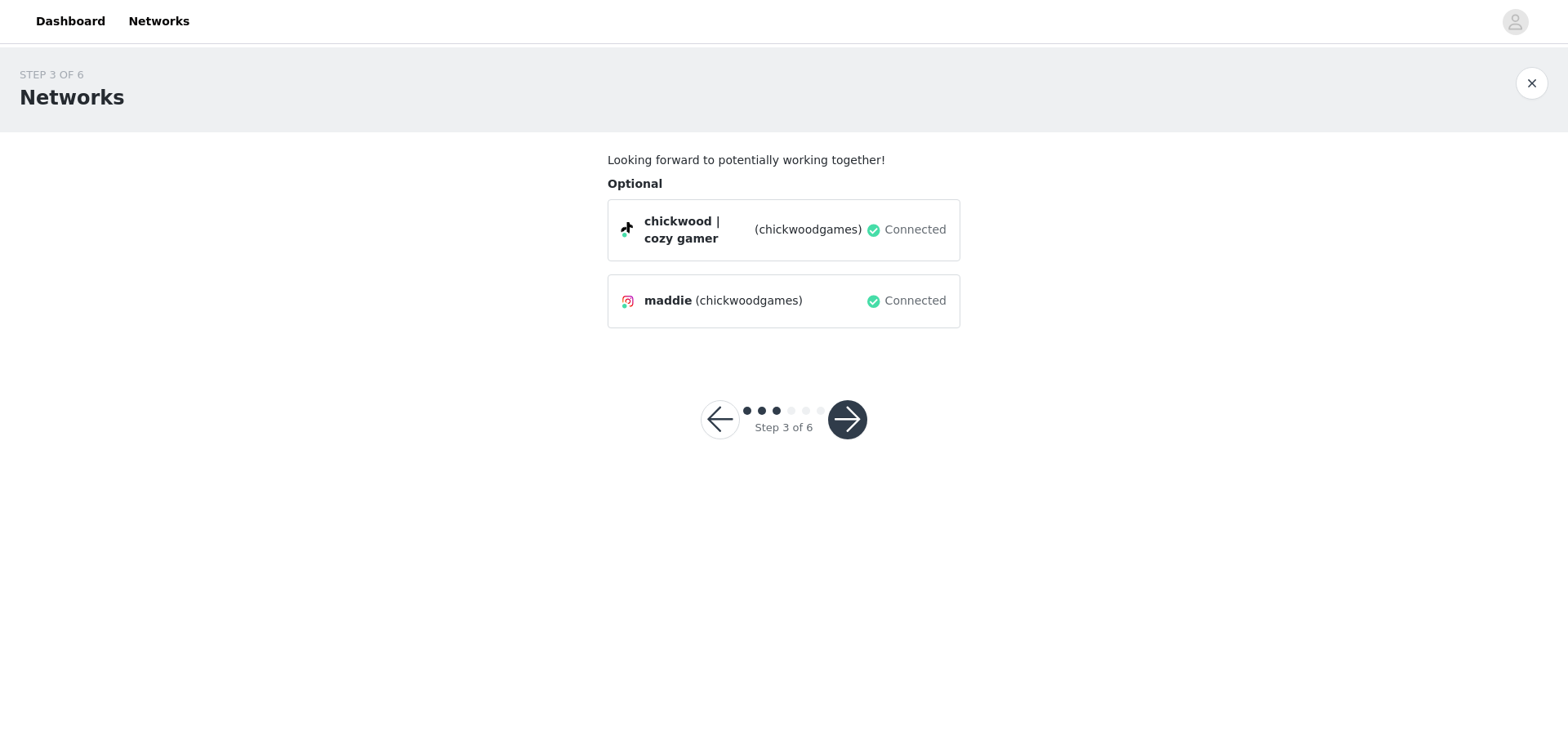
click at [860, 421] on button "button" at bounding box center [847, 419] width 39 height 39
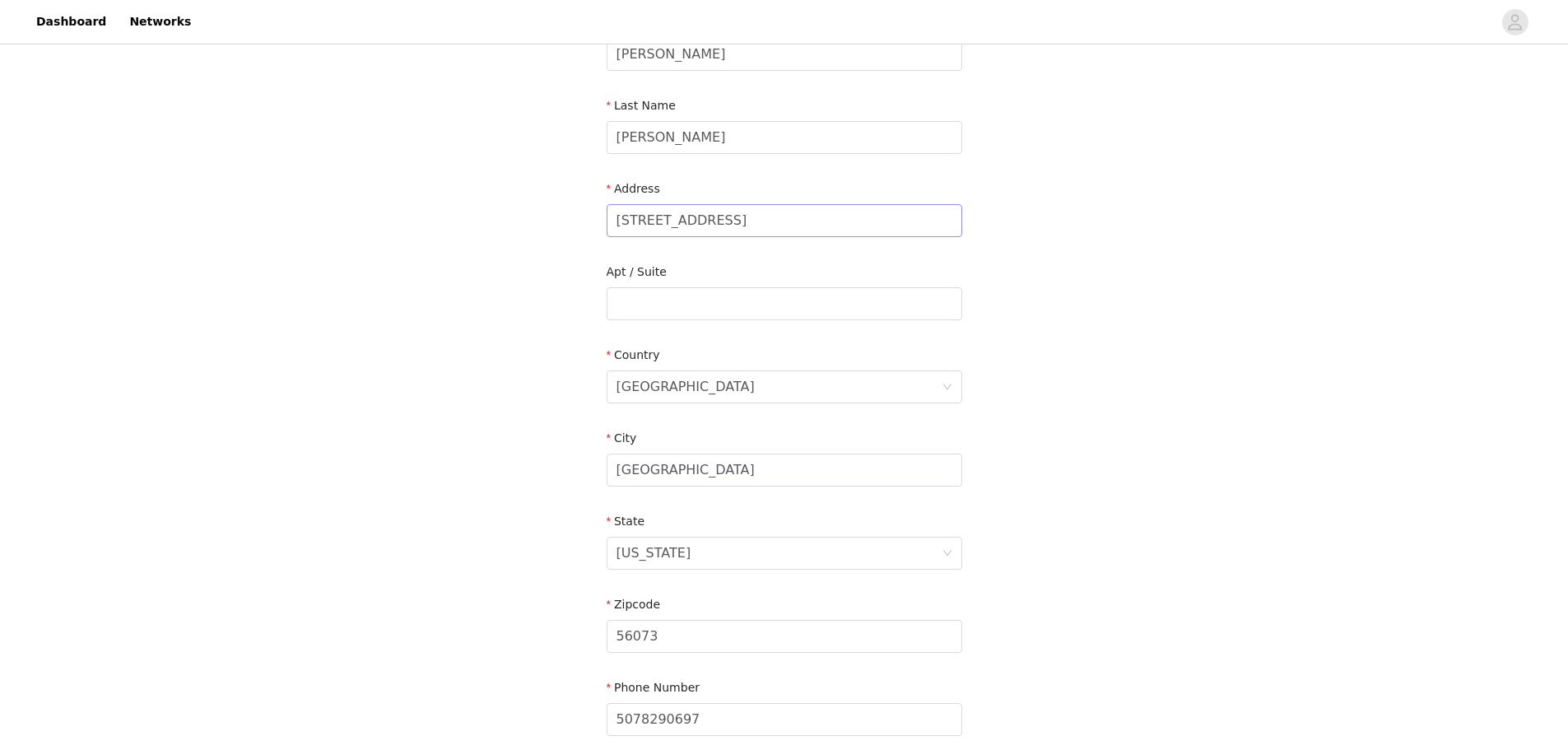
scroll to position [373, 0]
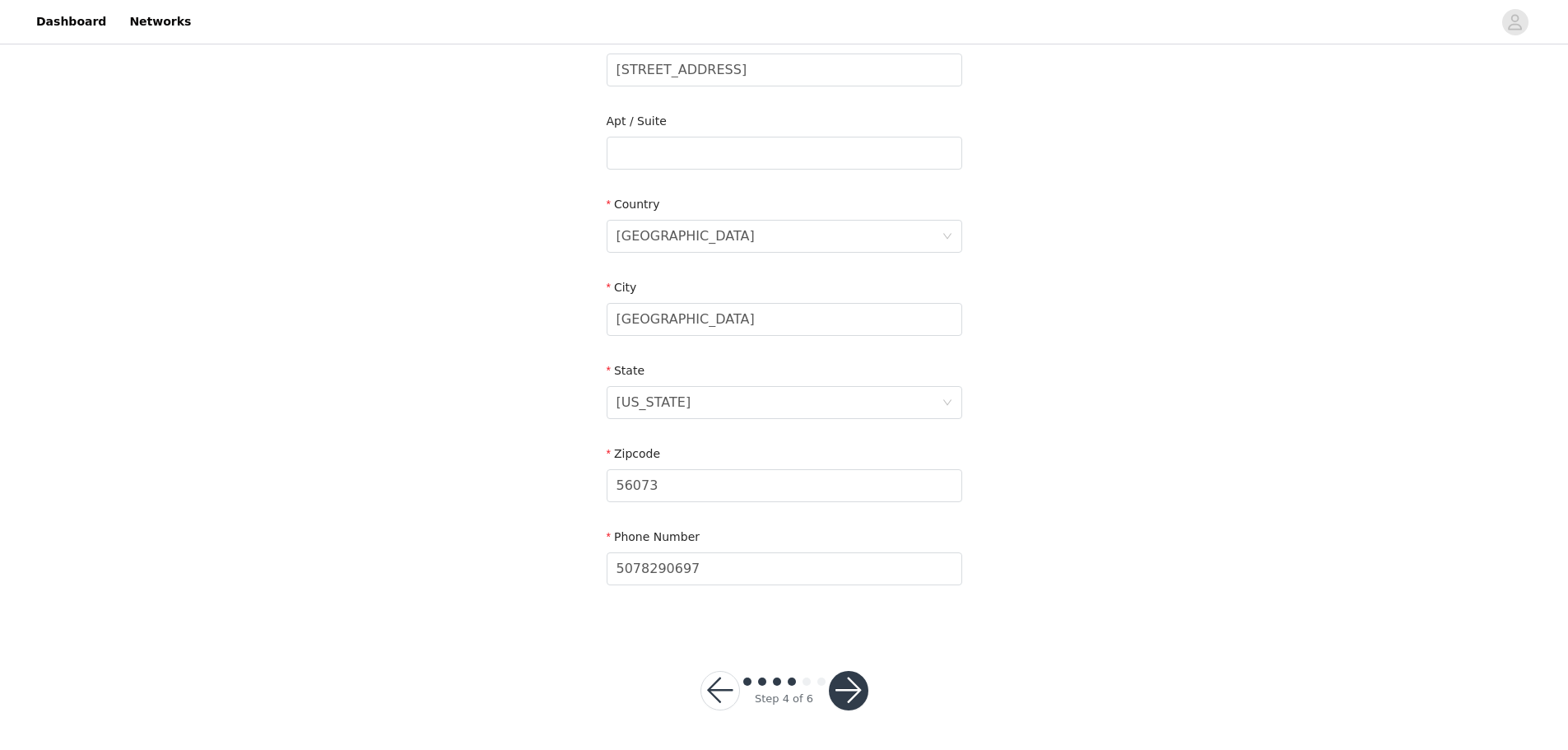
click at [853, 684] on button "button" at bounding box center [848, 690] width 40 height 40
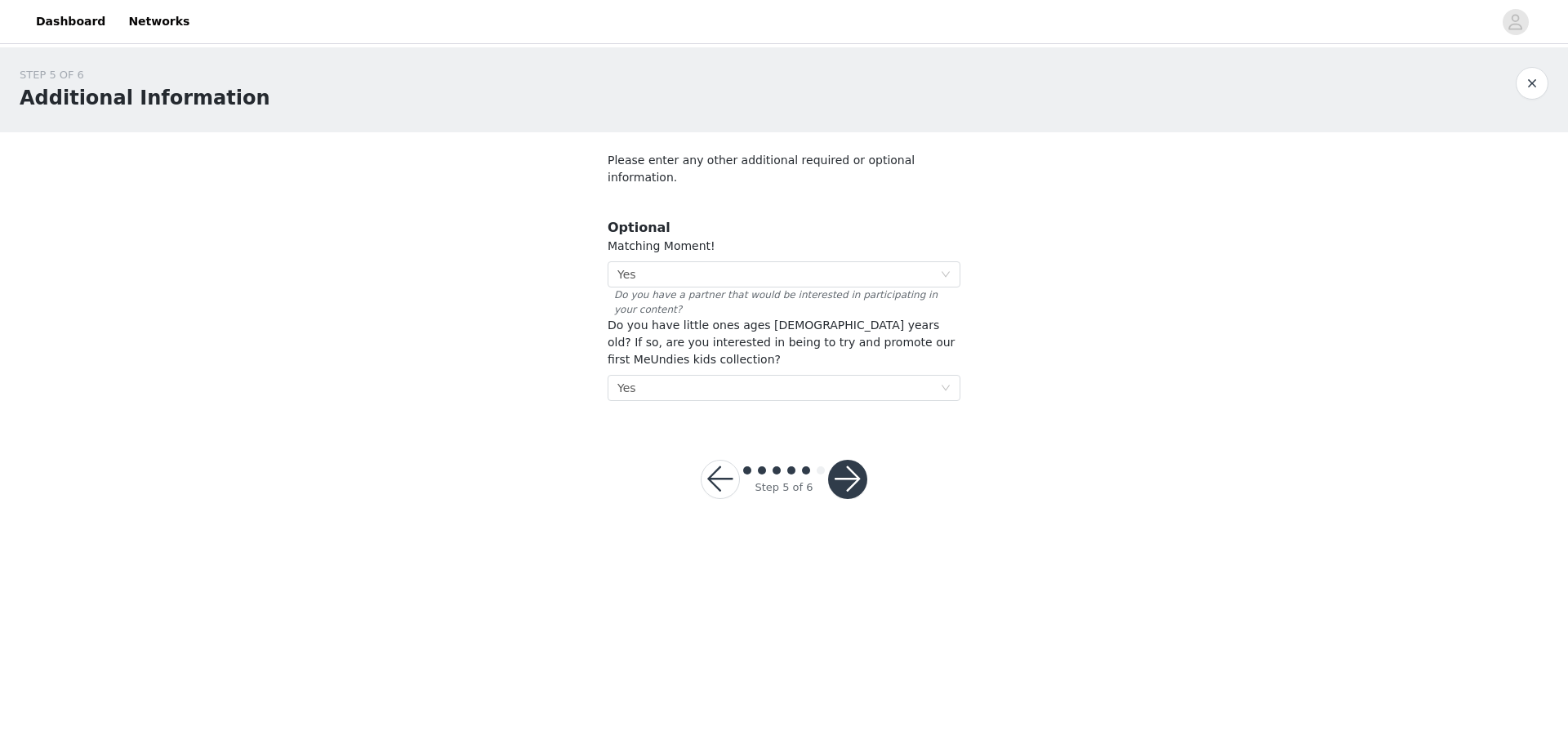
click at [850, 459] on button "button" at bounding box center [847, 479] width 39 height 39
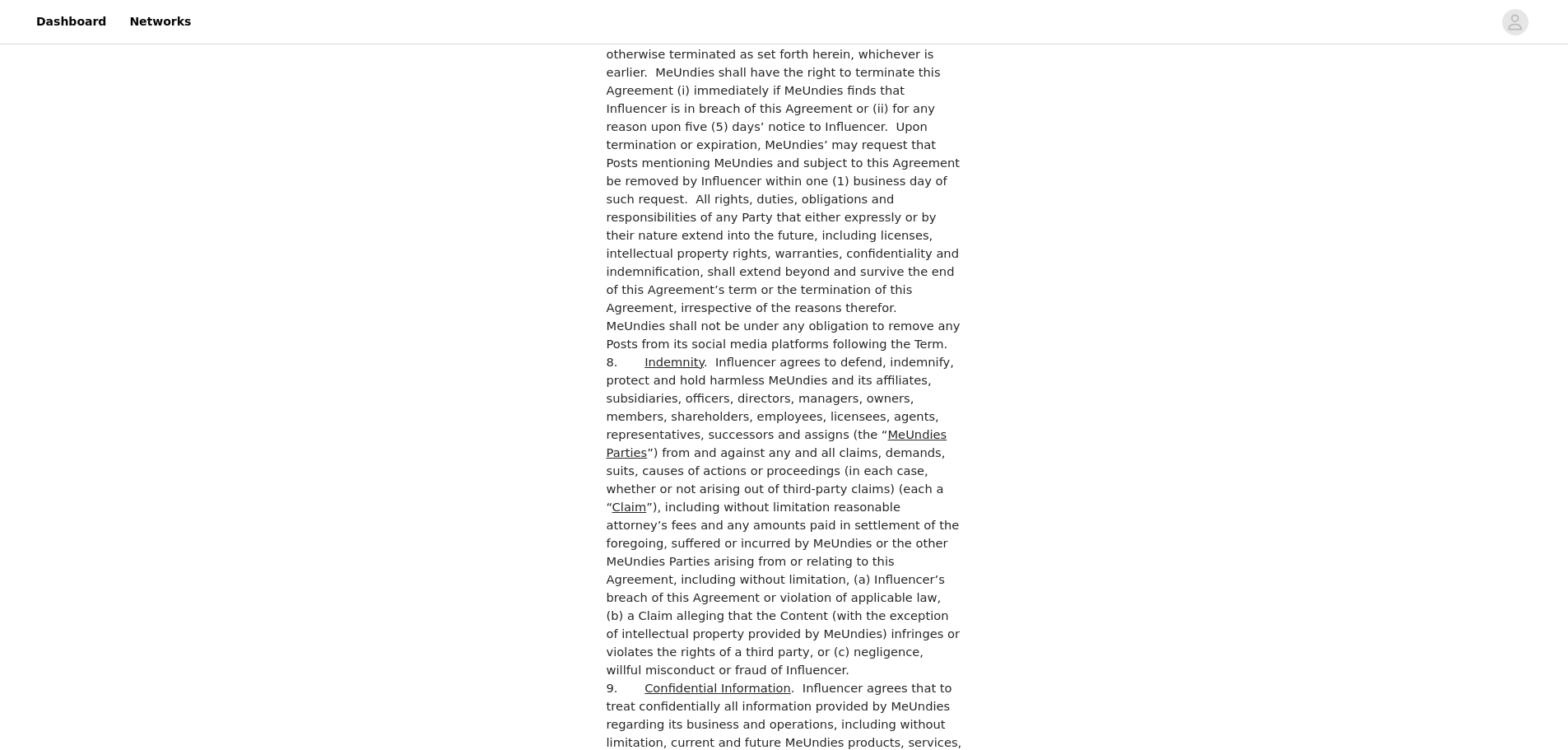
scroll to position [4370, 0]
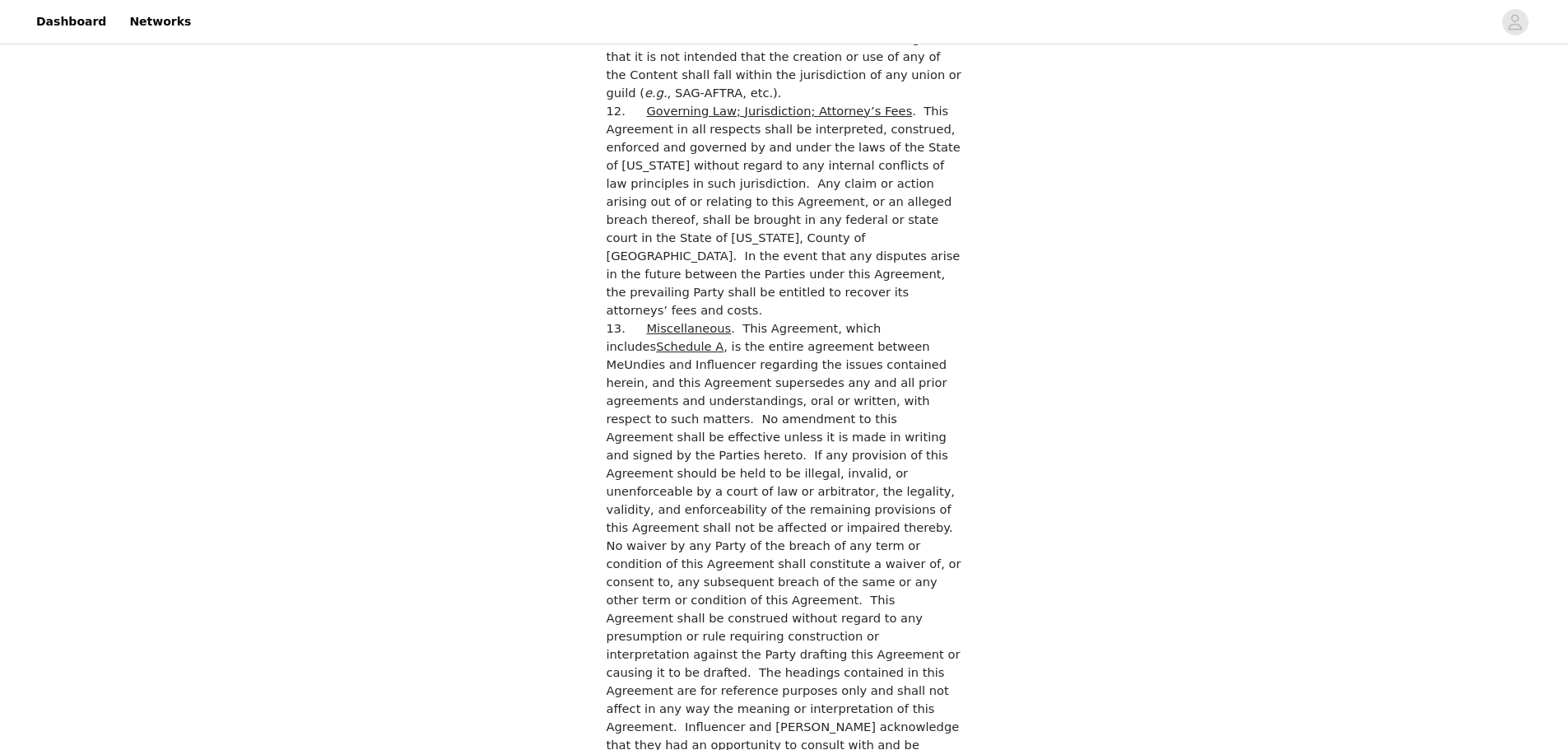
checkbox input "true"
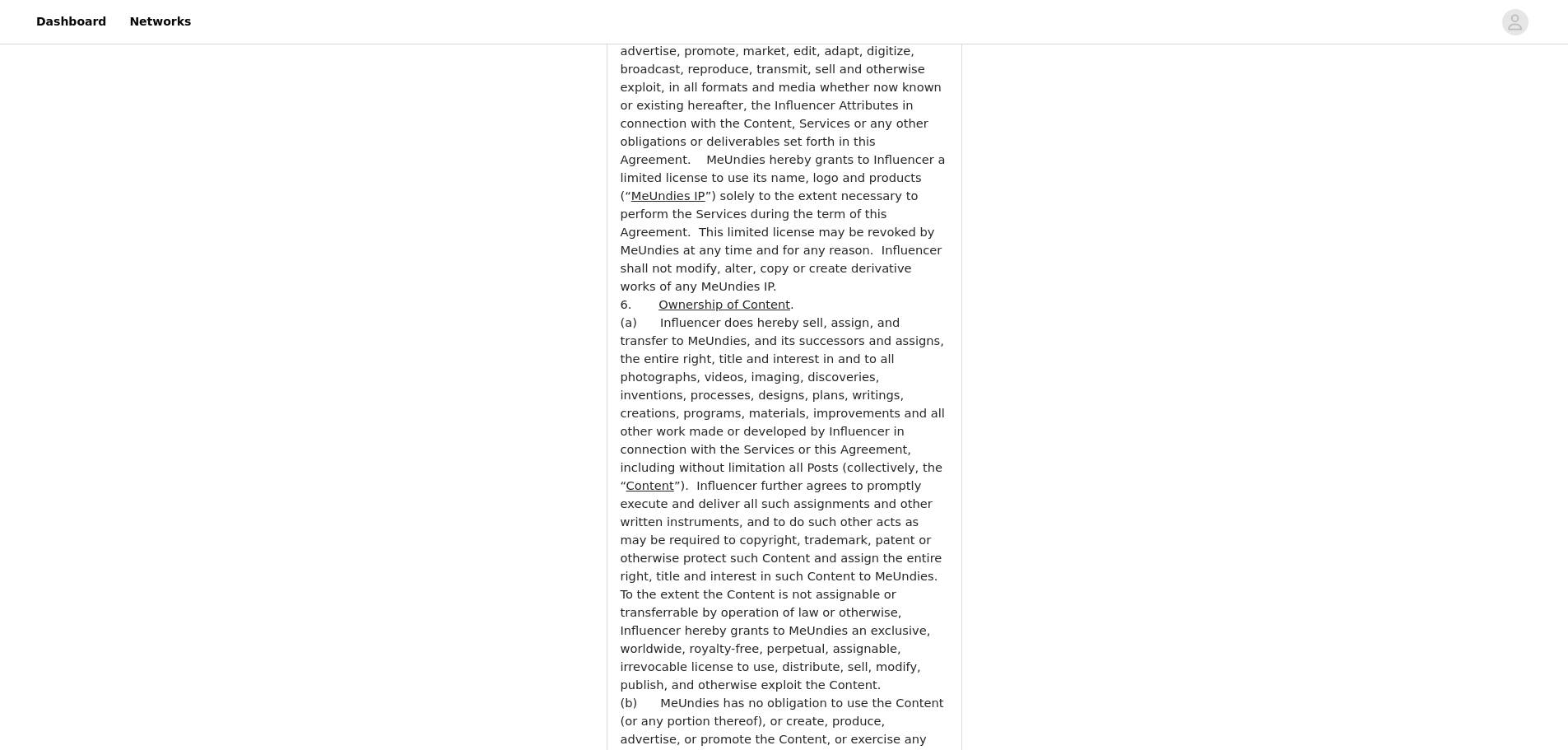
scroll to position [5808, 0]
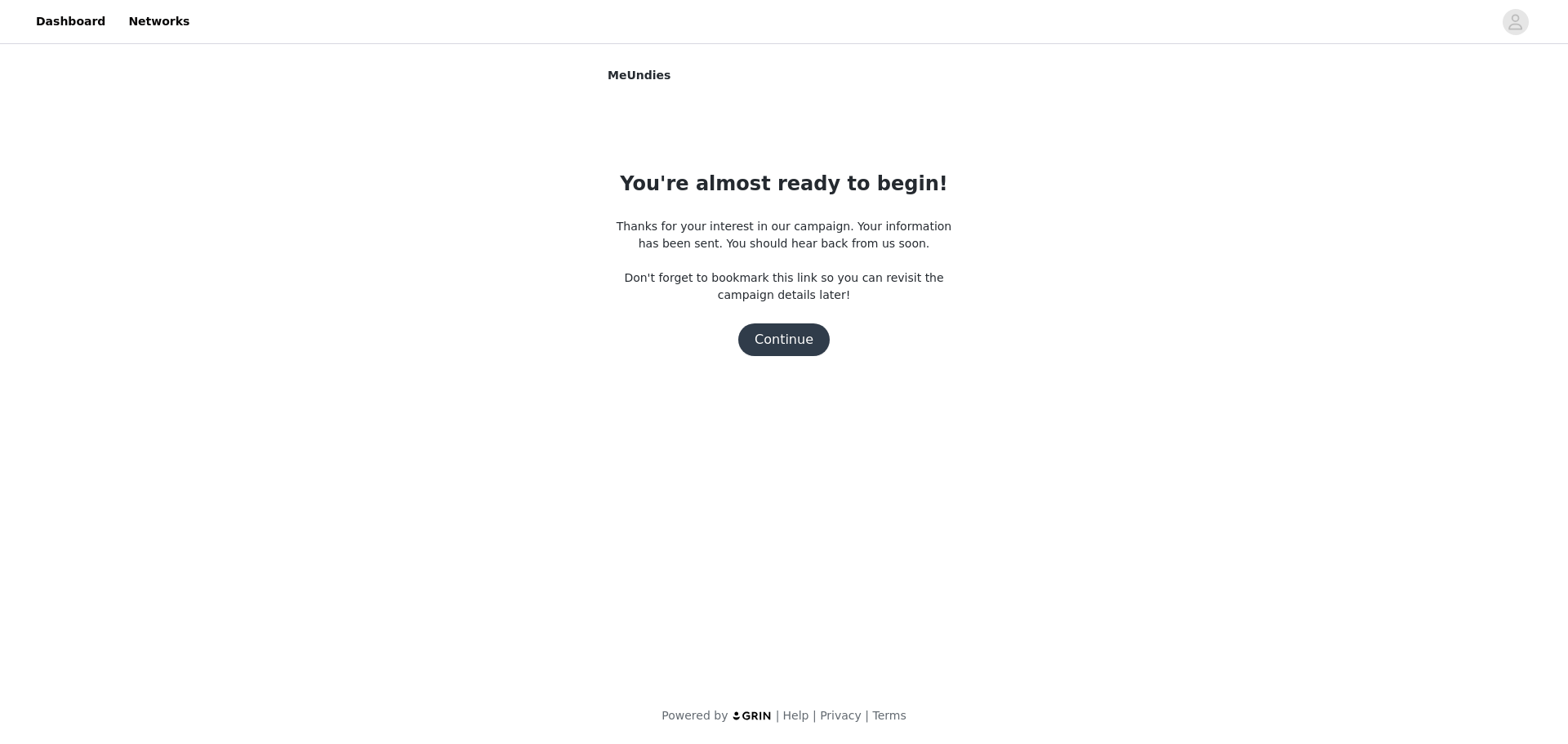
click at [779, 337] on button "Continue" at bounding box center [784, 340] width 92 height 33
